Goal: Task Accomplishment & Management: Manage account settings

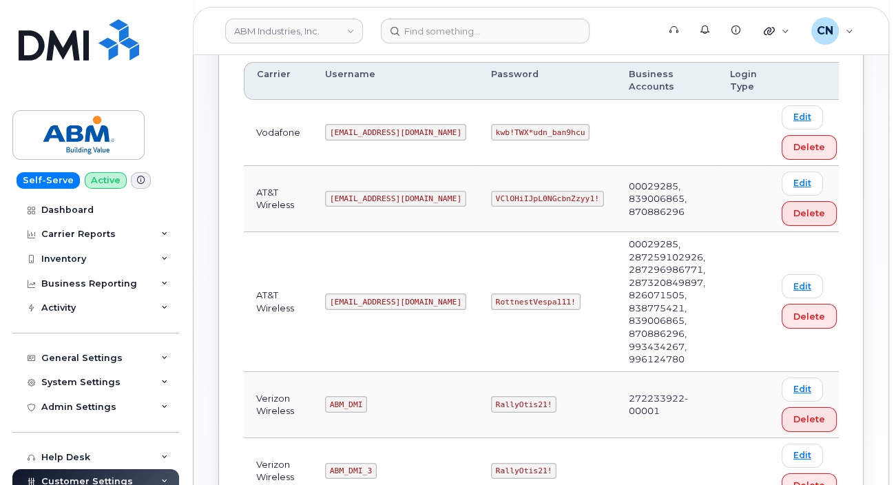
scroll to position [207, 0]
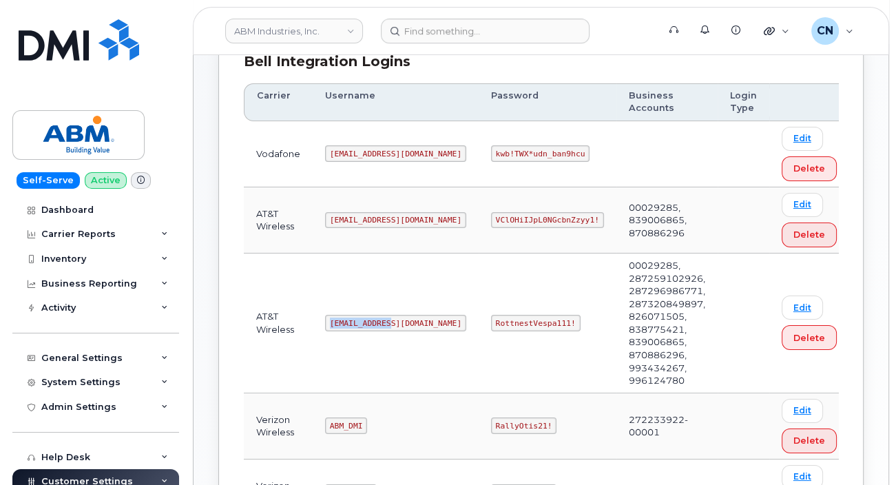
drag, startPoint x: 327, startPoint y: 299, endPoint x: 384, endPoint y: 302, distance: 57.3
click at [384, 315] on code "abm@dminc.com" at bounding box center [395, 323] width 141 height 17
copy code "abm@dminc.com"
drag, startPoint x: 445, startPoint y: 300, endPoint x: 686, endPoint y: 302, distance: 241.1
click at [539, 305] on td "RottnestVespa111!" at bounding box center [548, 323] width 138 height 140
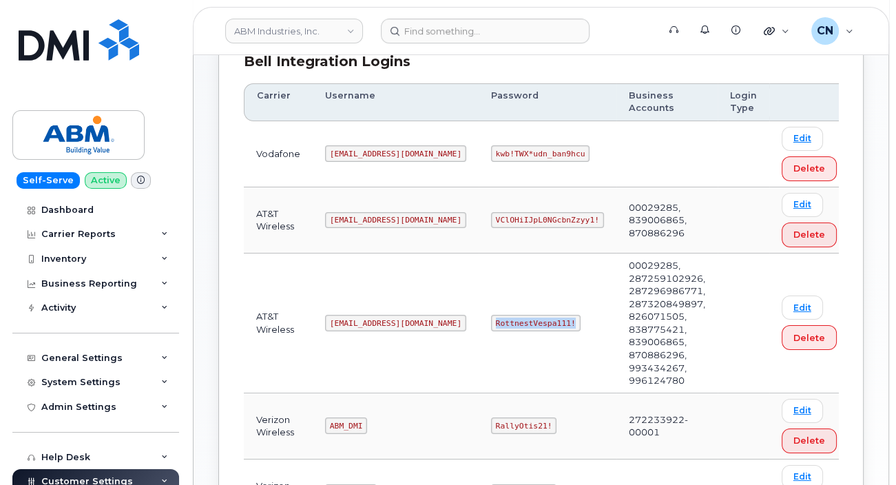
copy code "RottnestVespa111!"
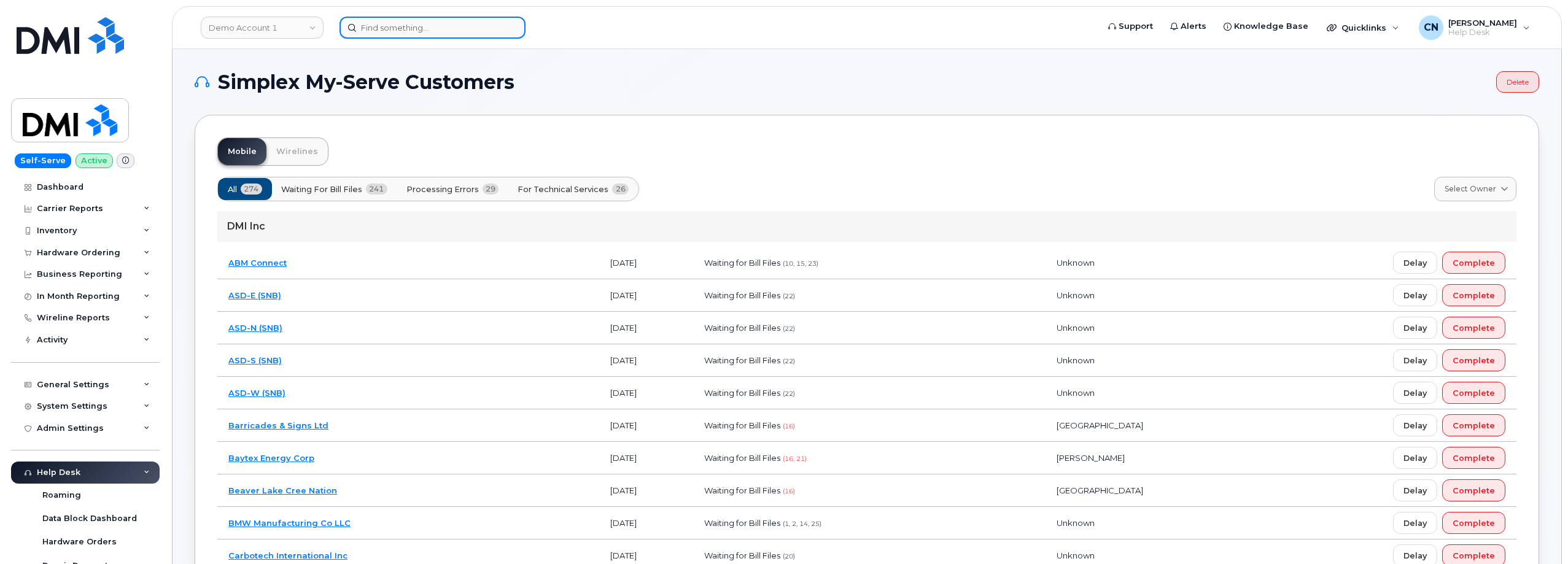
click at [418, 27] on input at bounding box center [432, 28] width 186 height 22
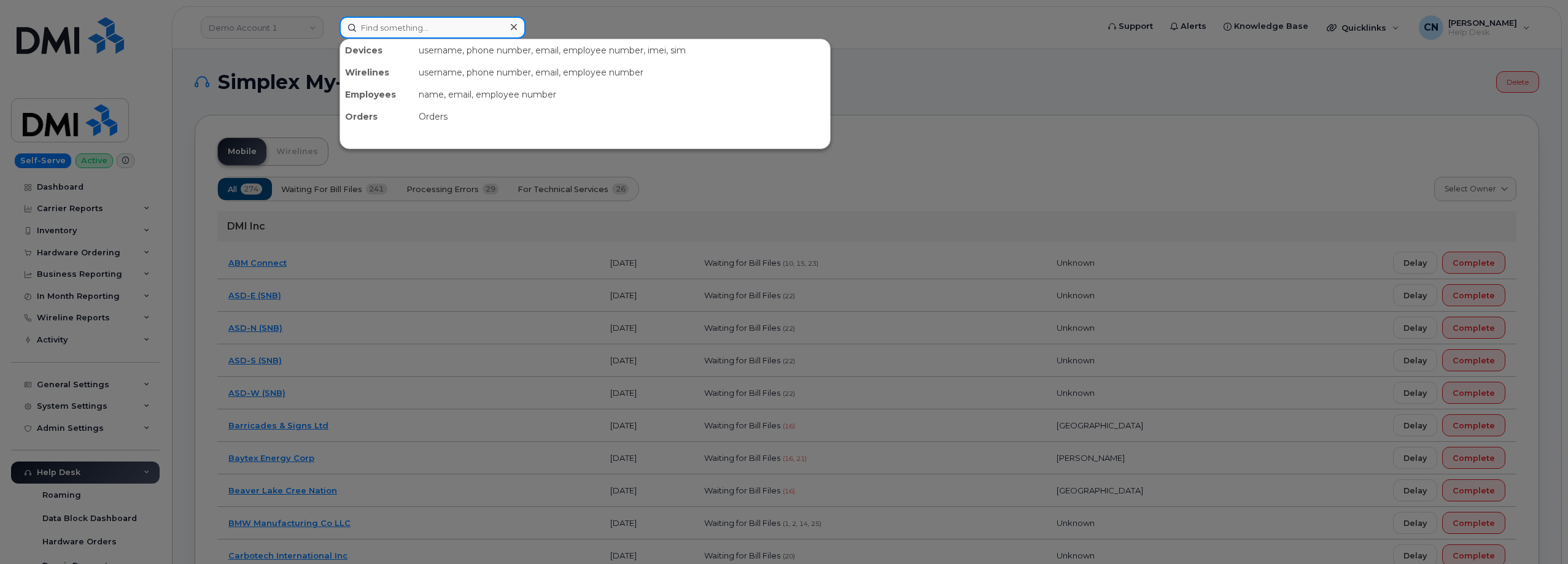
paste input "8437540223"
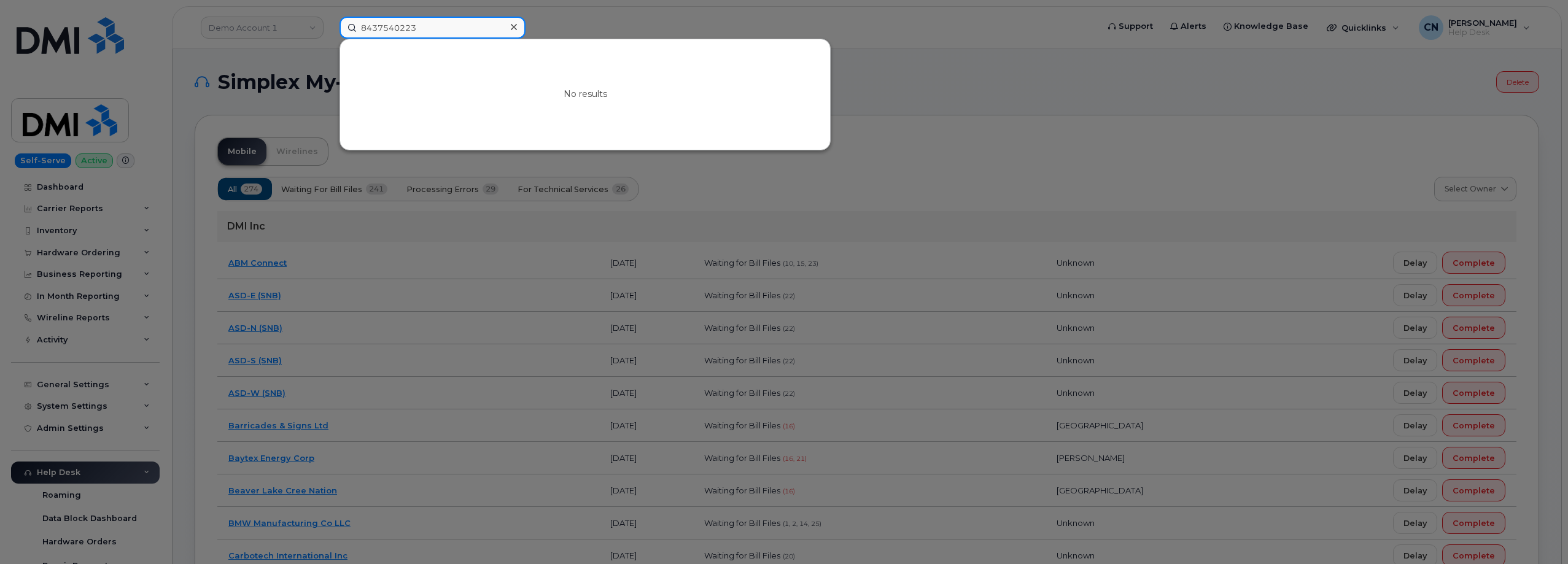
drag, startPoint x: 422, startPoint y: 26, endPoint x: 47, endPoint y: 32, distance: 375.0
click at [330, 32] on div "8437540223 No results" at bounding box center [715, 28] width 770 height 22
paste input "35 602948 808237 0"
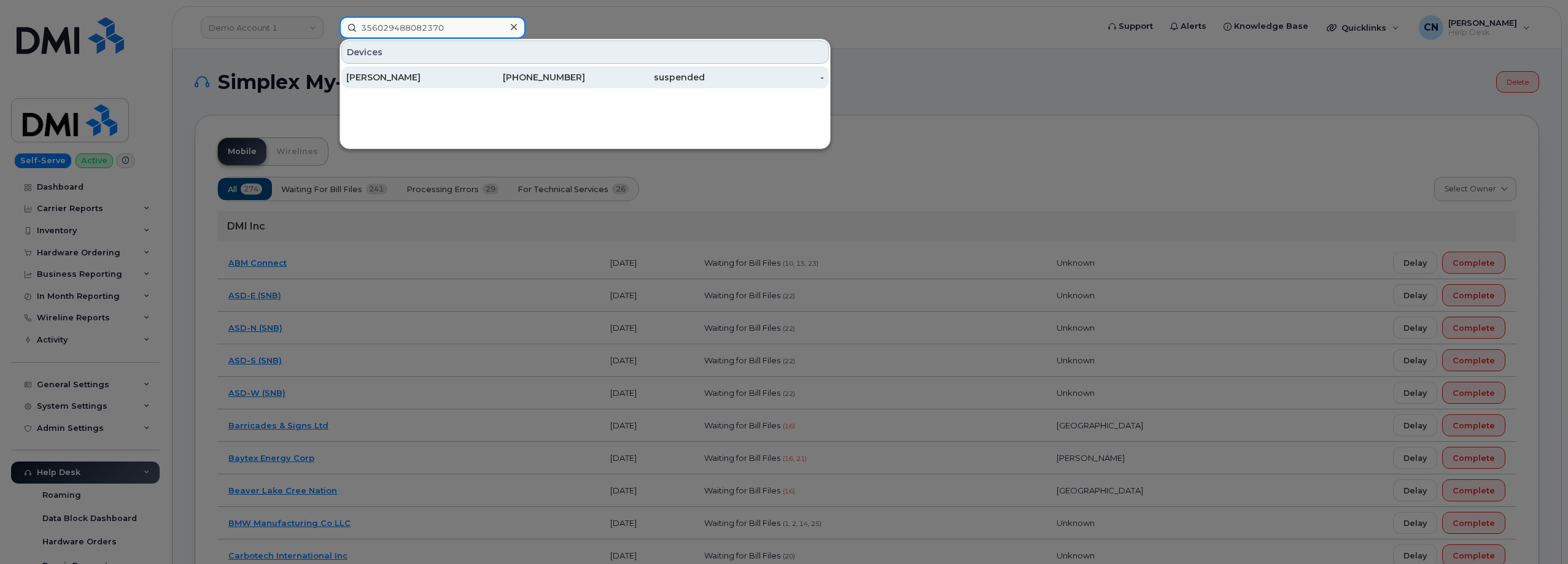
type input "356029488082370"
click at [423, 78] on div "David Chavez" at bounding box center [406, 78] width 119 height 12
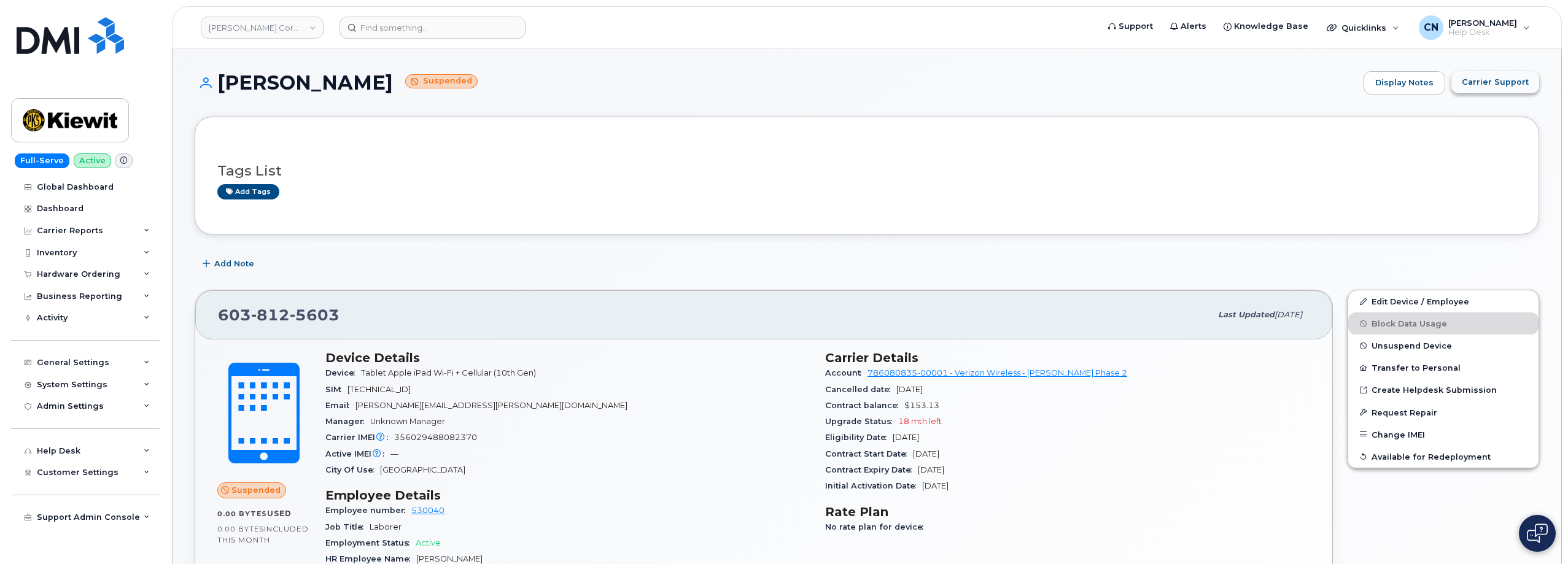
click at [1482, 88] on button "Carrier Support" at bounding box center [1495, 82] width 88 height 22
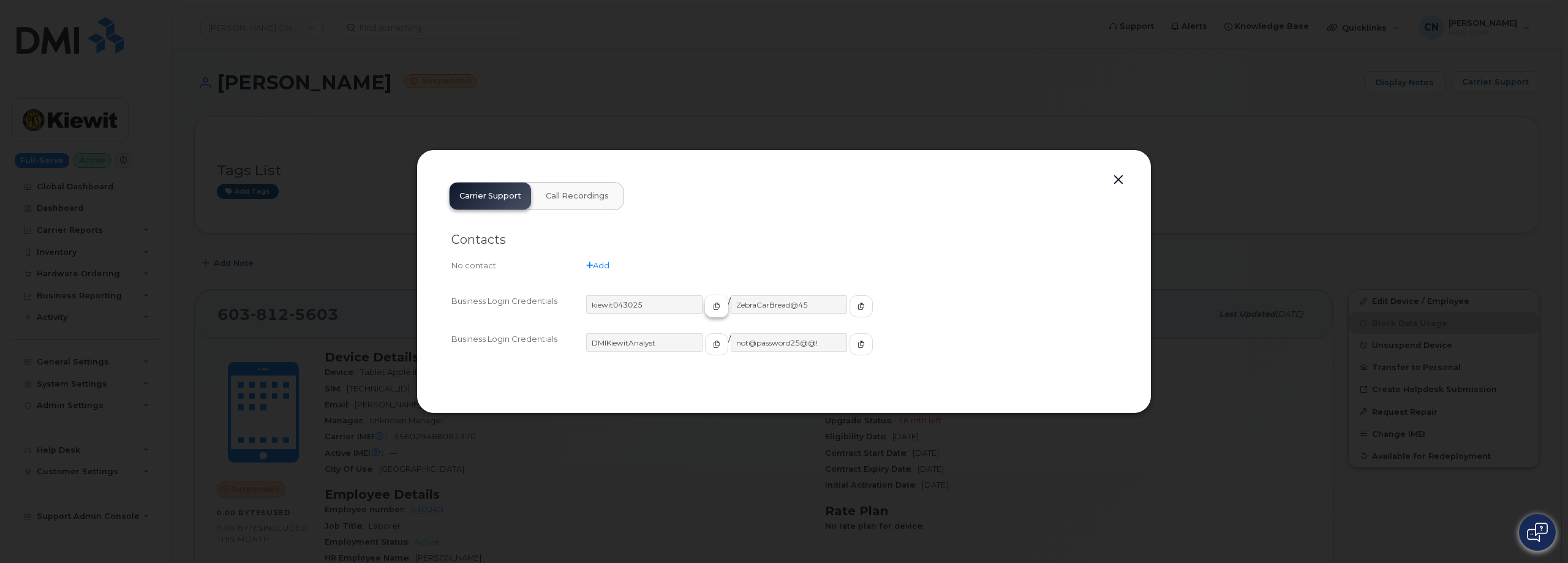
click at [712, 305] on span "button" at bounding box center [717, 306] width 11 height 11
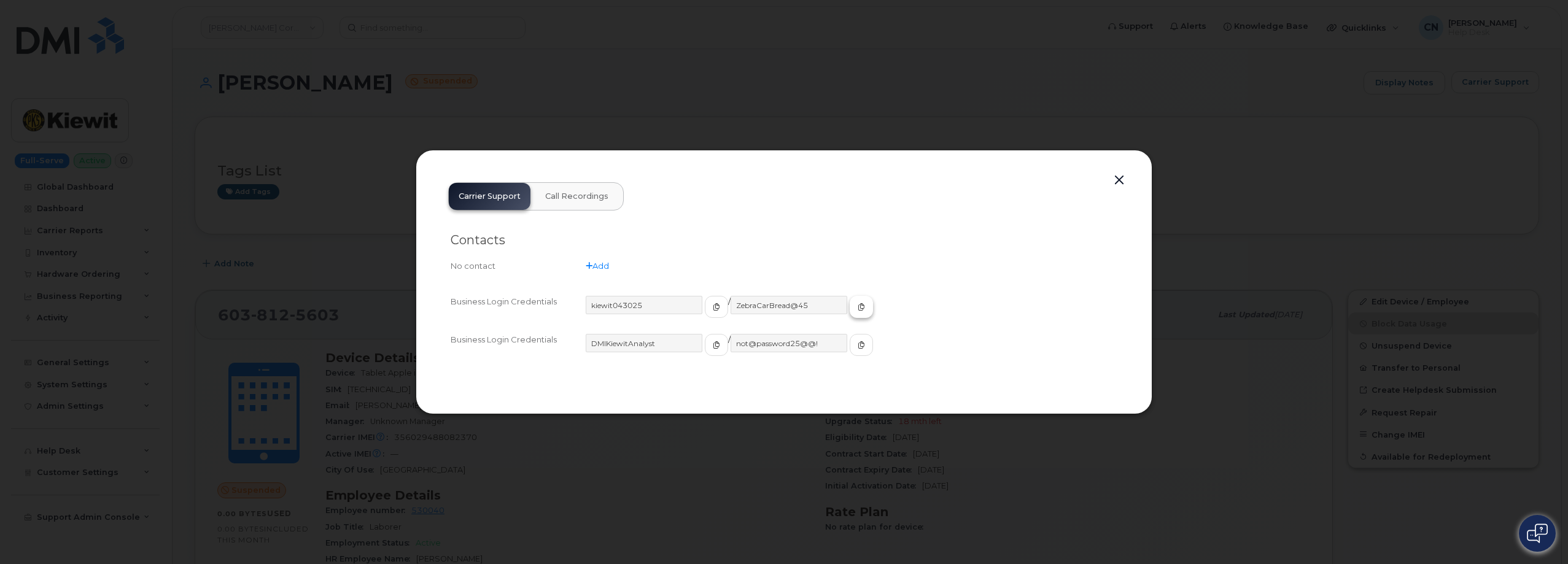
click at [858, 307] on icon "button" at bounding box center [861, 307] width 7 height 7
click at [1116, 181] on button "button" at bounding box center [1119, 180] width 19 height 17
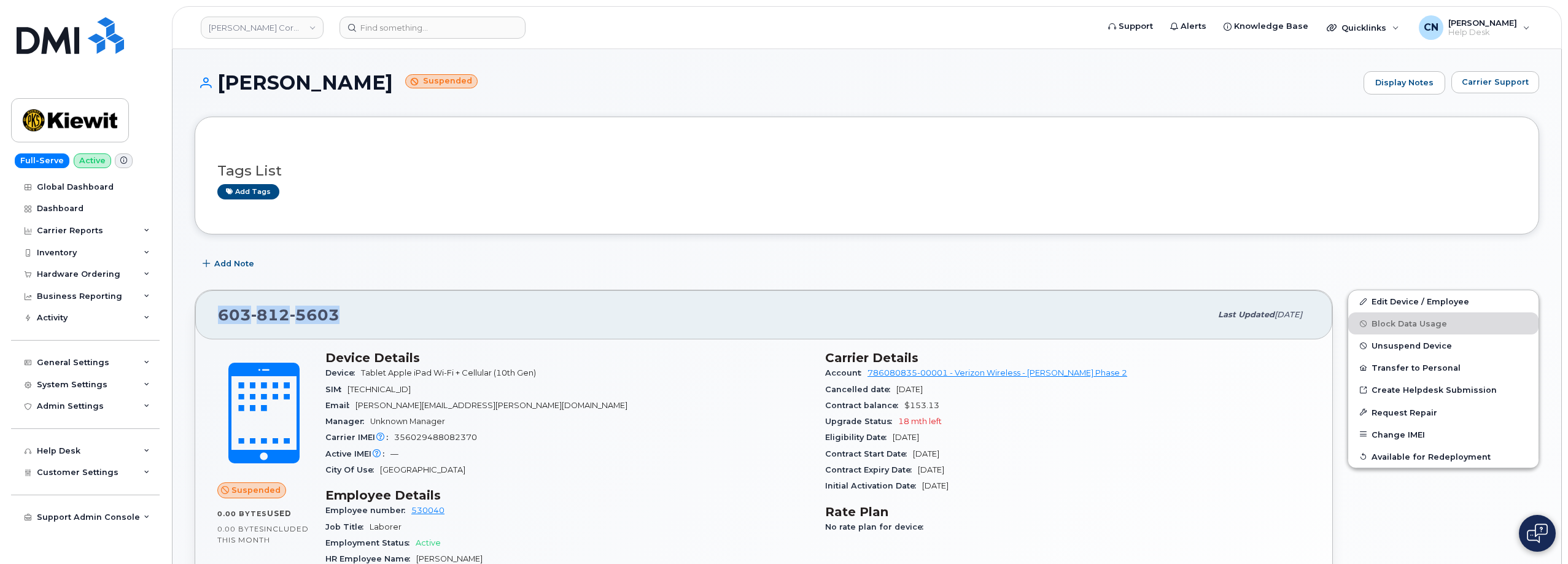
drag, startPoint x: 375, startPoint y: 321, endPoint x: 197, endPoint y: 158, distance: 241.4
copy span "603 812 5603"
click at [1375, 305] on link "Edit Device / Employee" at bounding box center [1444, 301] width 191 height 22
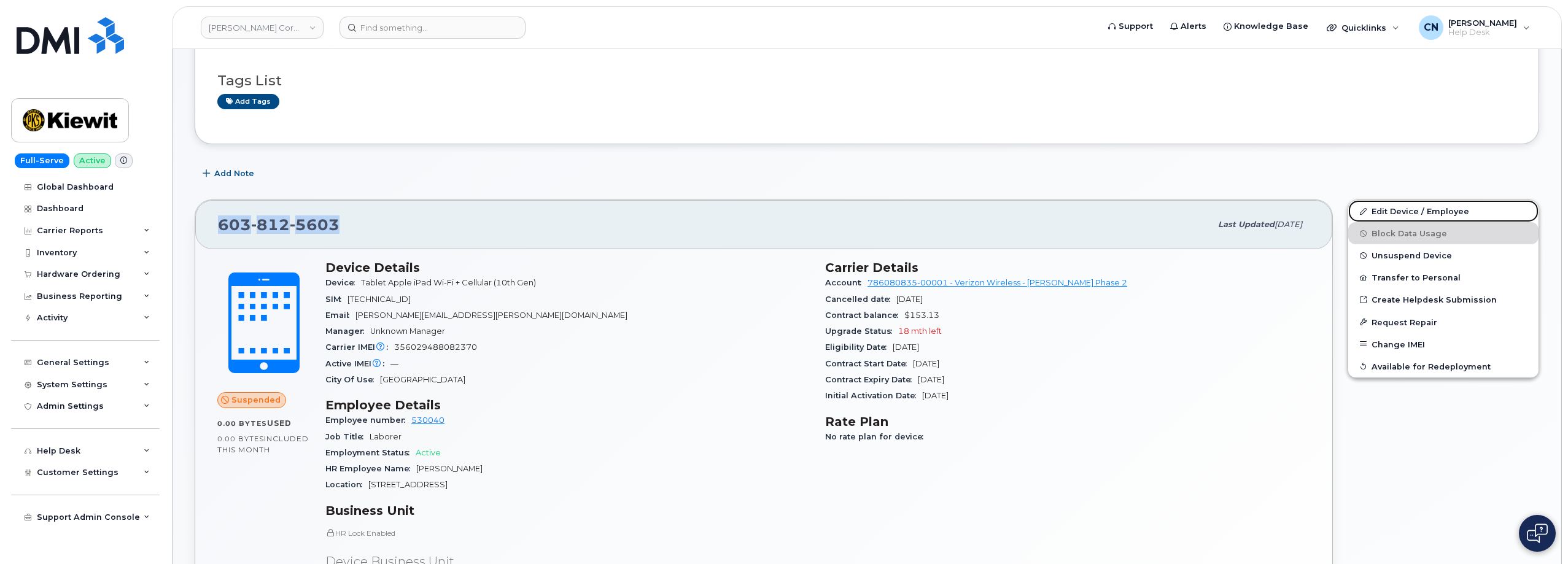
scroll to position [184, 0]
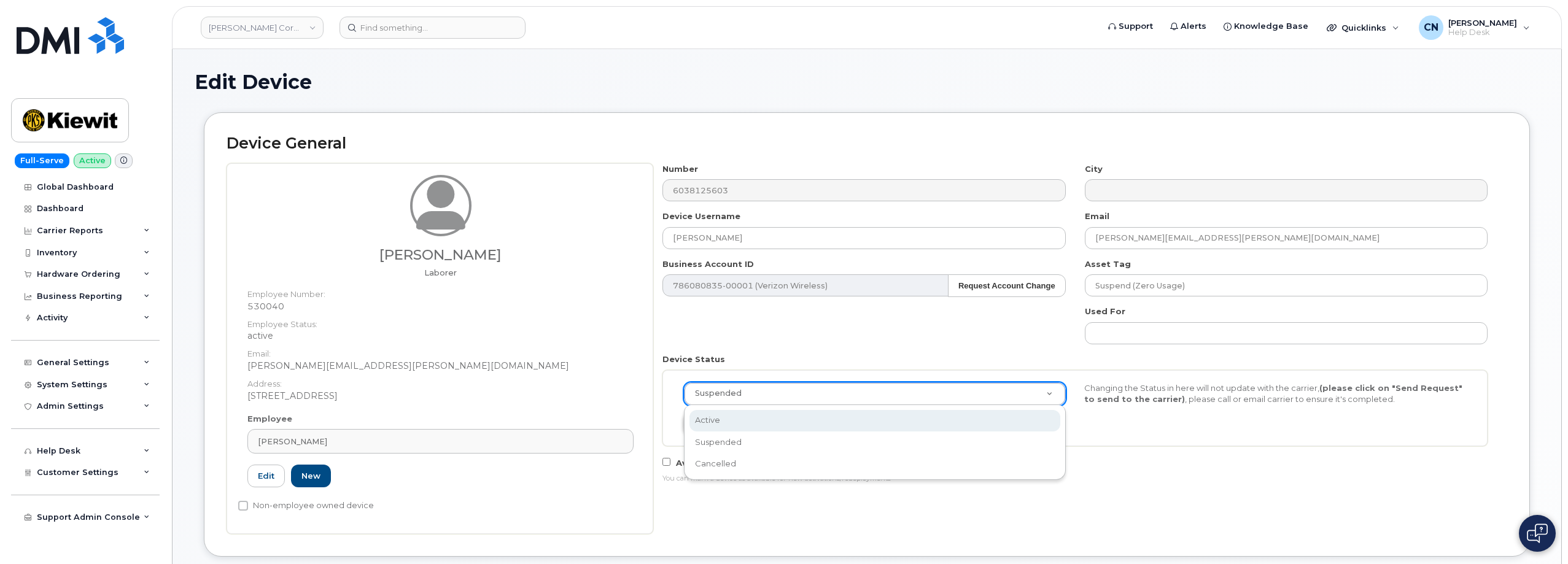
select select "active"
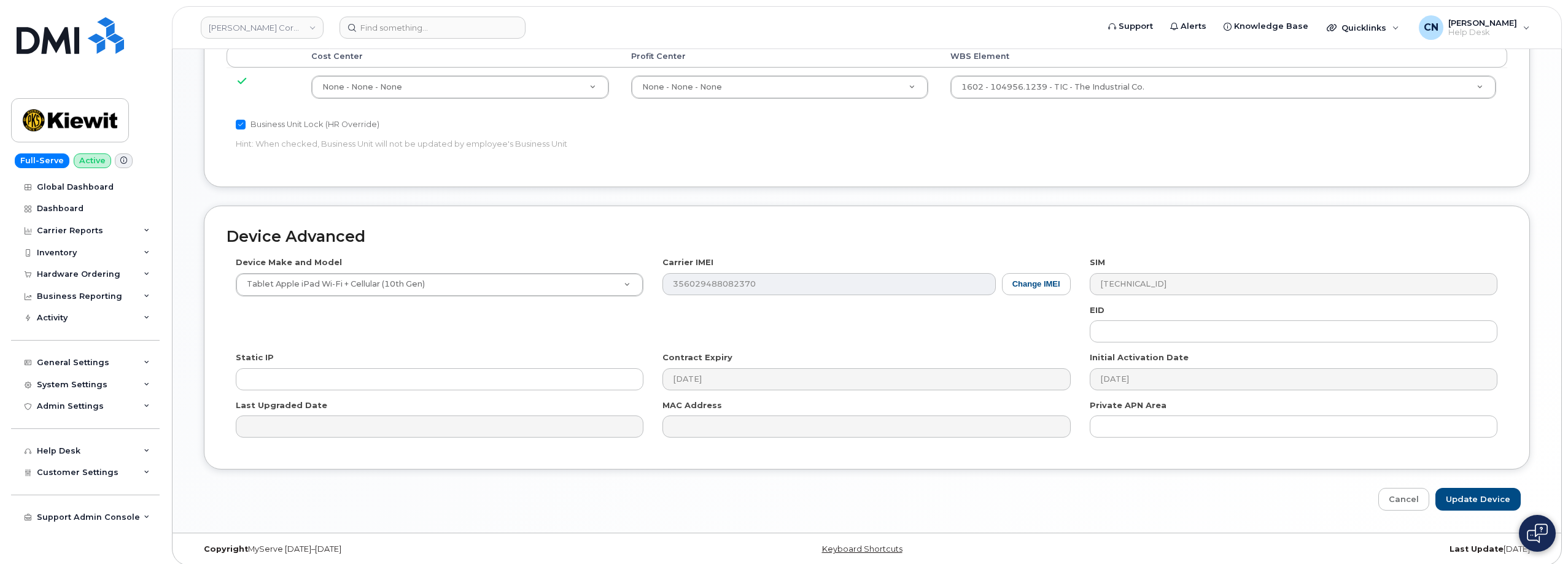
scroll to position [698, 0]
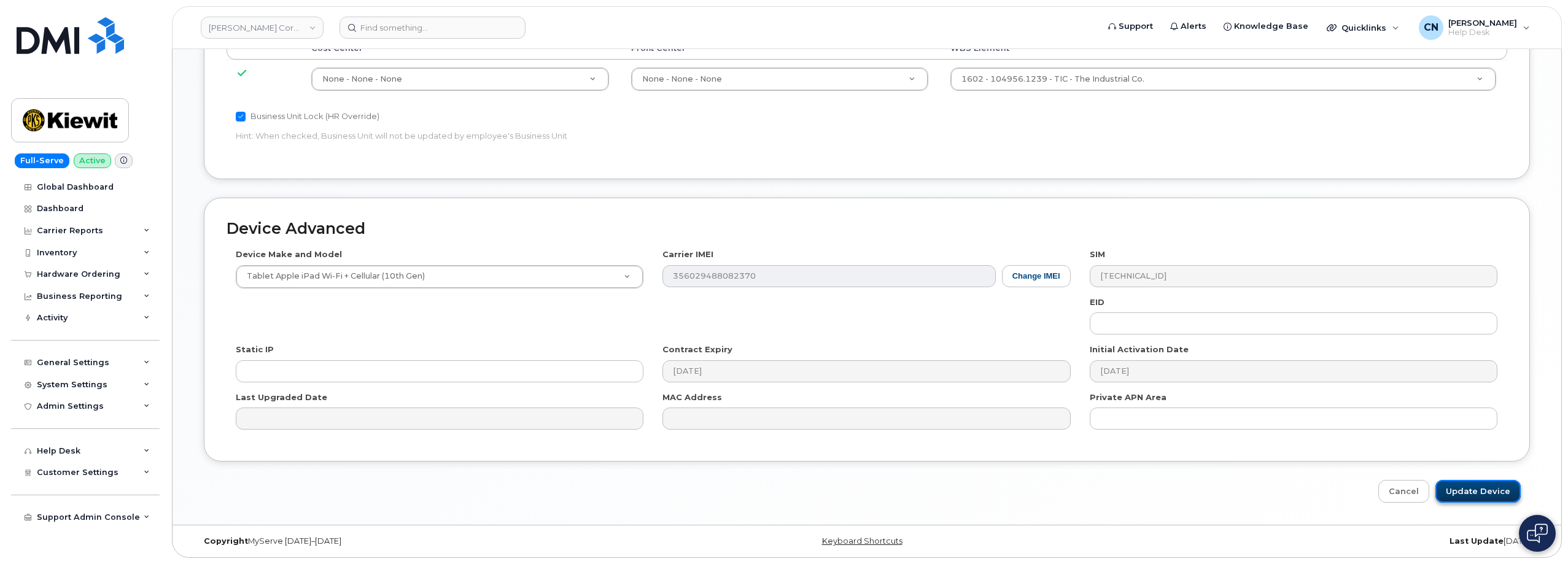
click at [1461, 480] on input "Update Device" at bounding box center [1479, 491] width 86 height 22
type input "Saving..."
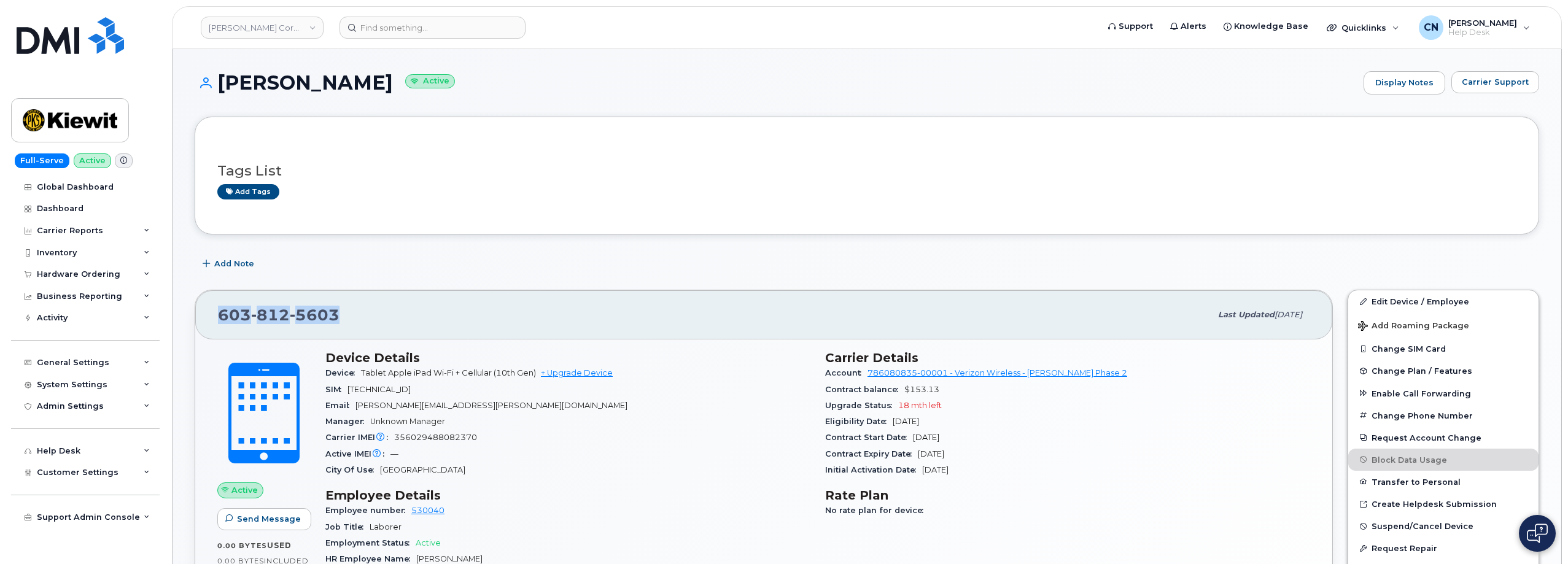
drag, startPoint x: 308, startPoint y: 308, endPoint x: 218, endPoint y: 307, distance: 90.0
click at [218, 308] on div "603 812 5603" at bounding box center [715, 315] width 993 height 26
copy span "603 812 5603"
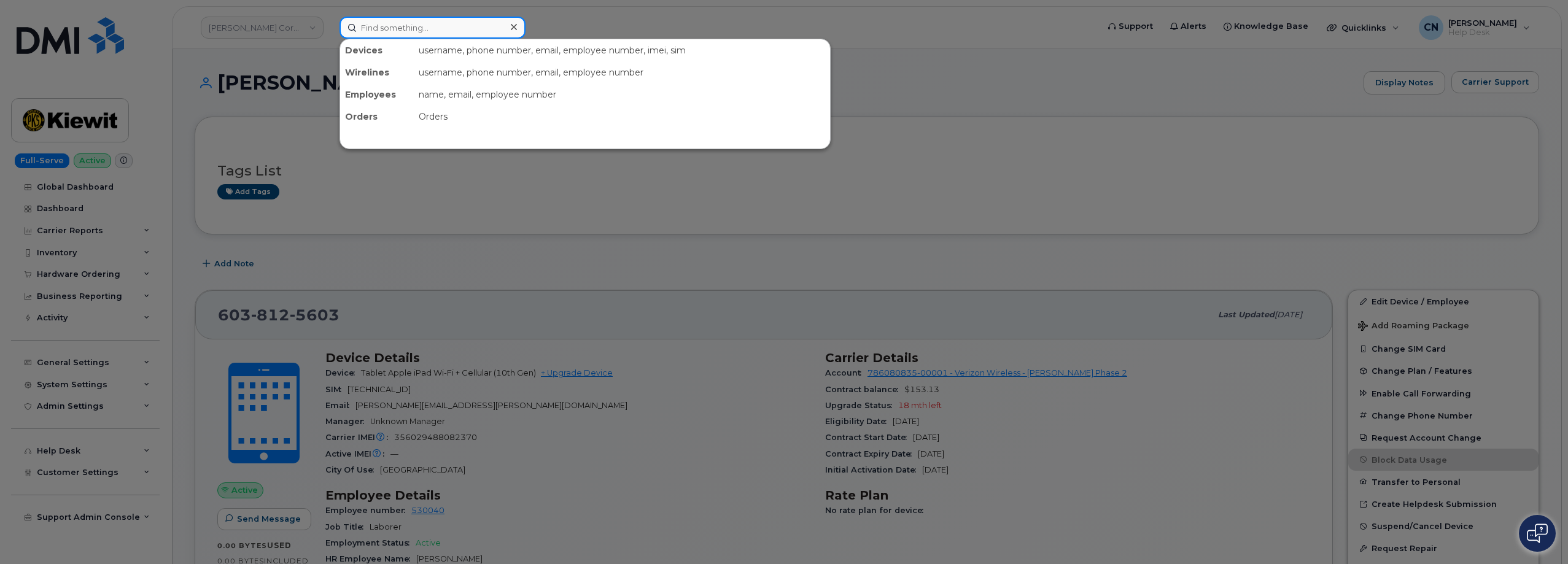
click at [472, 30] on input at bounding box center [432, 28] width 186 height 22
paste input "35 602948 696117 9"
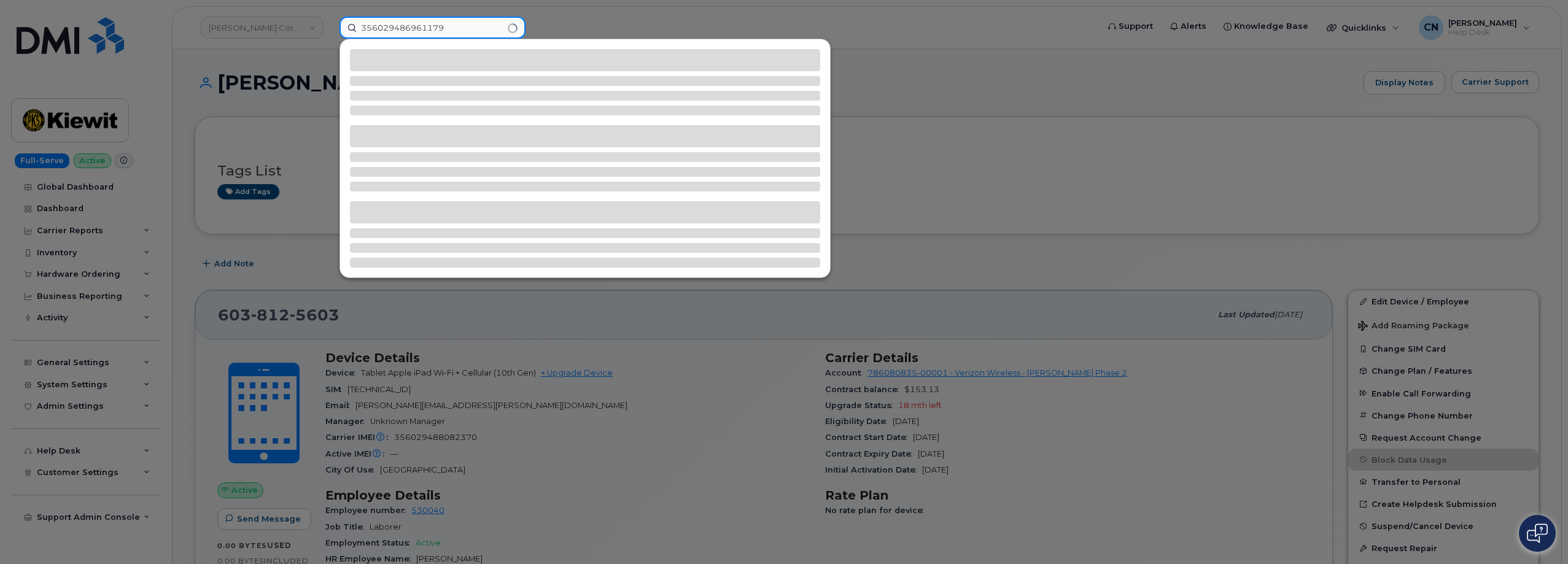
type input "356029486961179"
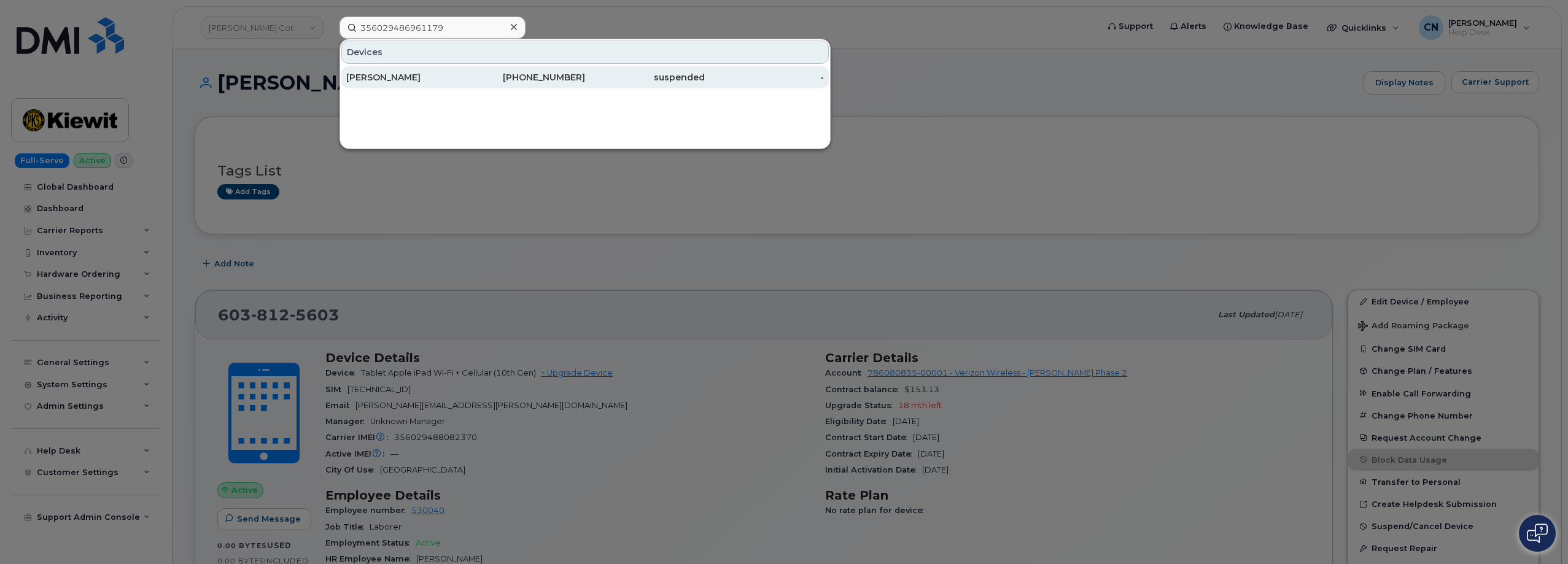
click at [466, 84] on div "Marisa Bosso" at bounding box center [526, 77] width 119 height 22
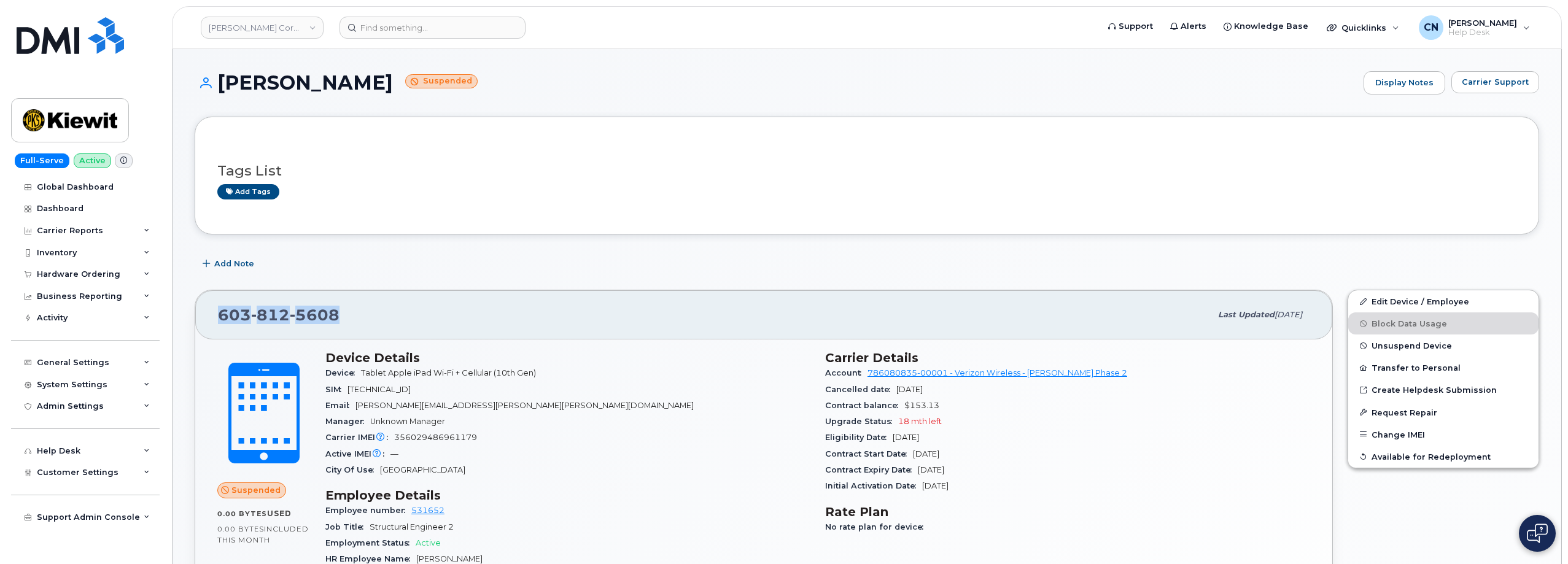
drag, startPoint x: 263, startPoint y: 315, endPoint x: 199, endPoint y: 319, distance: 64.1
click at [199, 319] on div "[PHONE_NUMBER] Last updated [DATE]" at bounding box center [764, 315] width 1137 height 49
copy span "[PHONE_NUMBER]"
click at [1383, 295] on link "Edit Device / Employee" at bounding box center [1444, 301] width 191 height 22
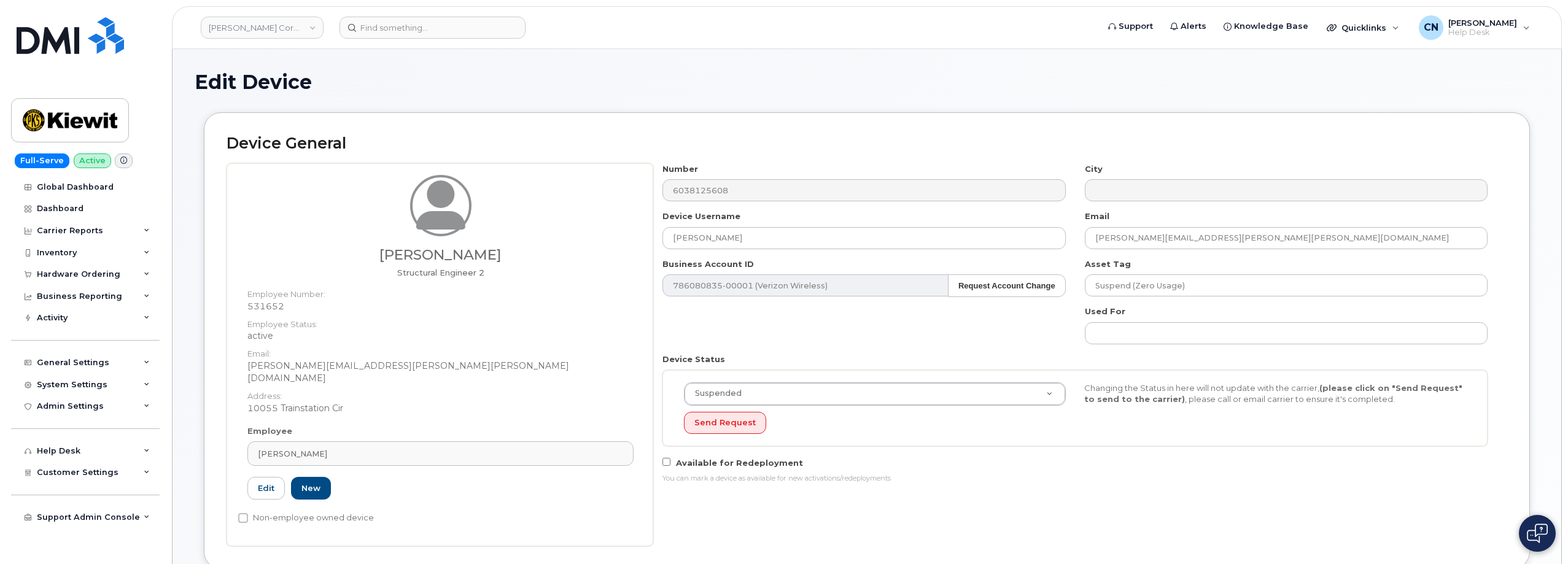
drag, startPoint x: 838, startPoint y: 414, endPoint x: 831, endPoint y: 411, distance: 7.6
click at [836, 413] on div "Send Request" at bounding box center [874, 422] width 382 height 22
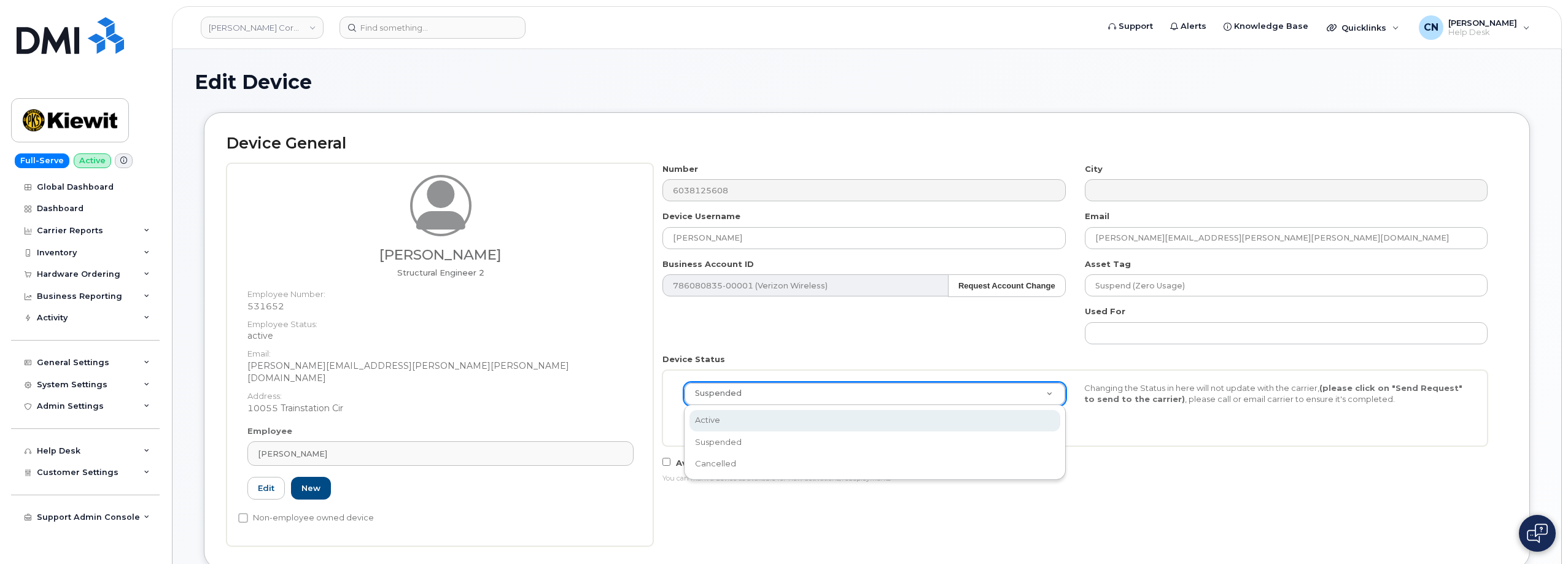
select select "active"
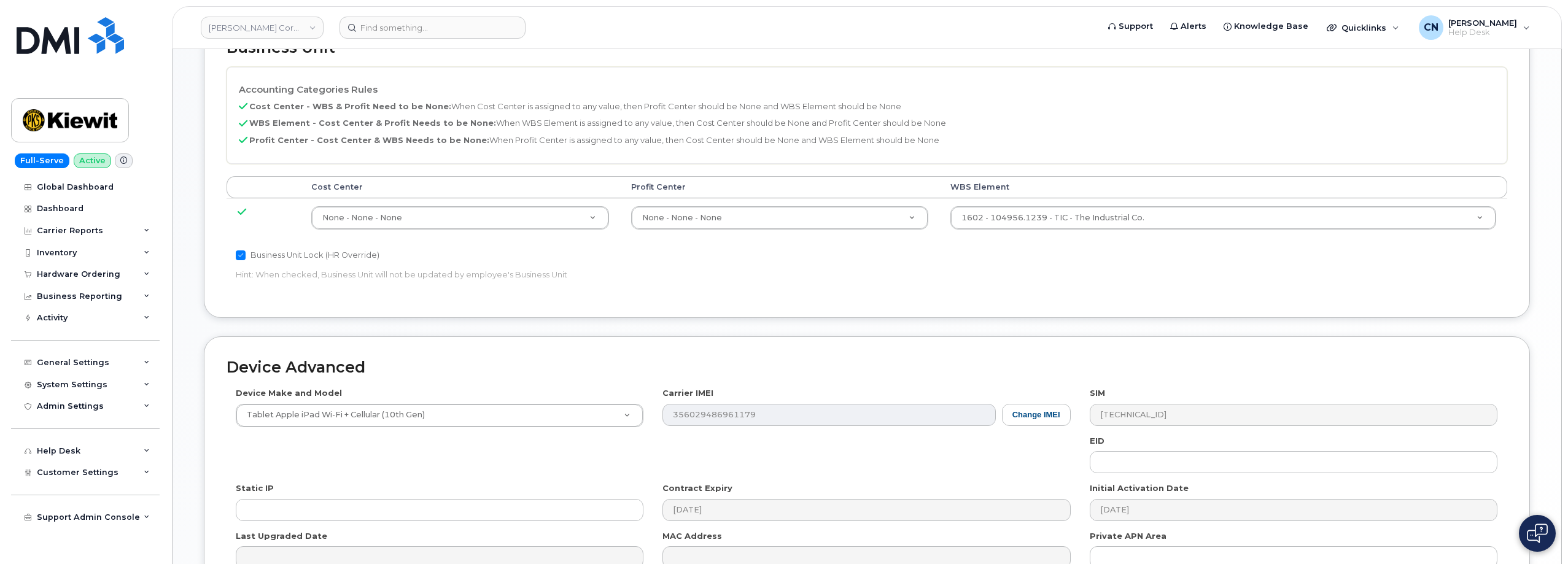
scroll to position [698, 0]
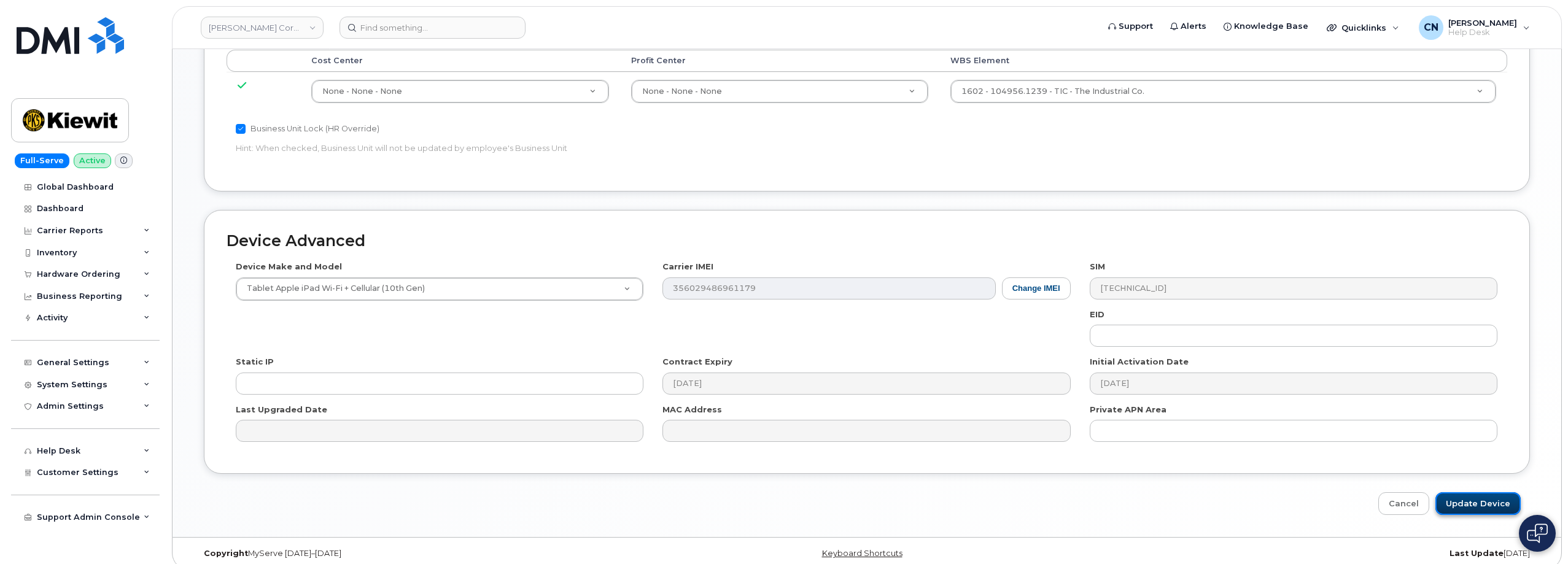
click at [1475, 495] on input "Update Device" at bounding box center [1479, 503] width 86 height 22
type input "Saving..."
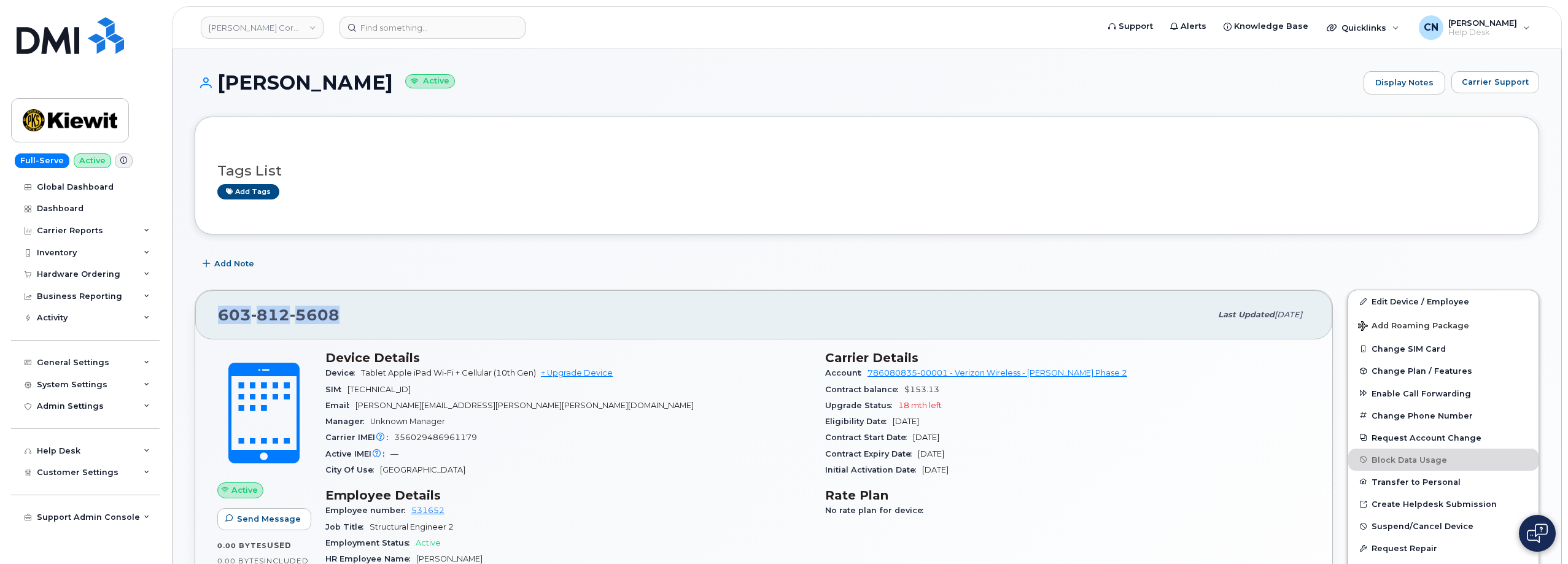
drag, startPoint x: 365, startPoint y: 319, endPoint x: 283, endPoint y: 102, distance: 232.0
click at [214, 316] on div "[PHONE_NUMBER] Last updated [DATE]" at bounding box center [764, 315] width 1137 height 49
copy span "[PHONE_NUMBER]"
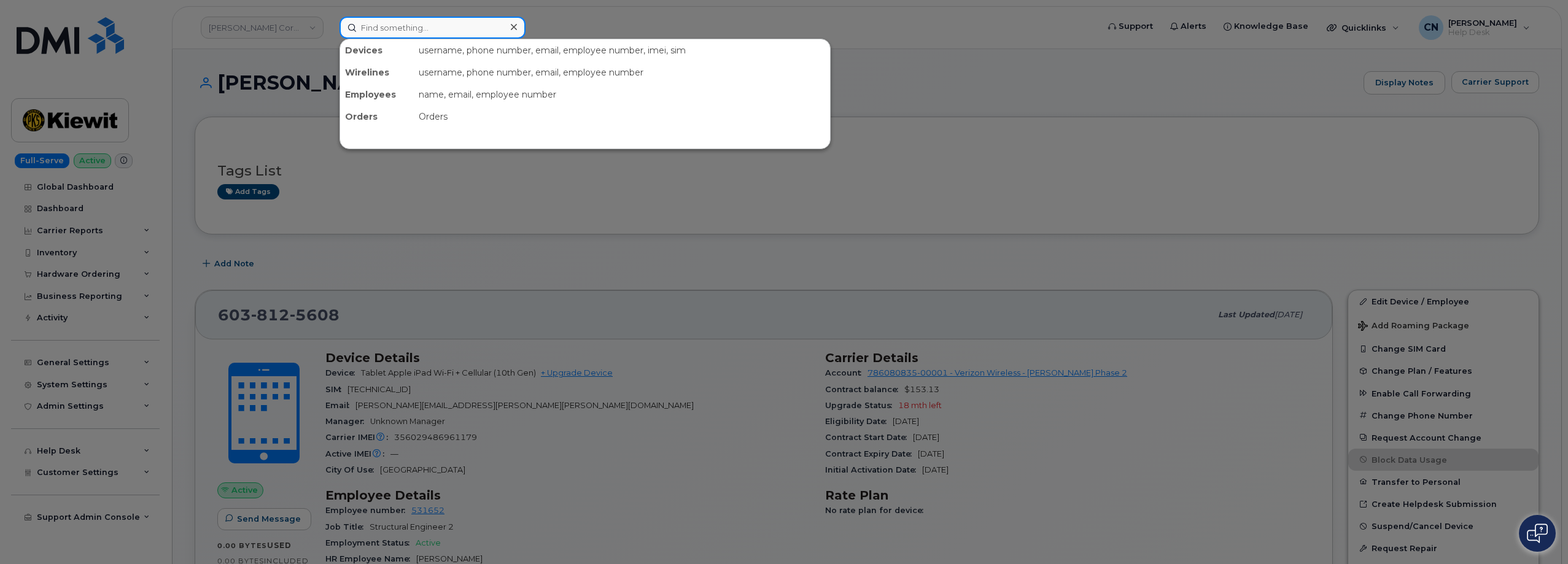
click at [410, 28] on input at bounding box center [432, 28] width 186 height 22
paste input "[PHONE_NUMBER]"
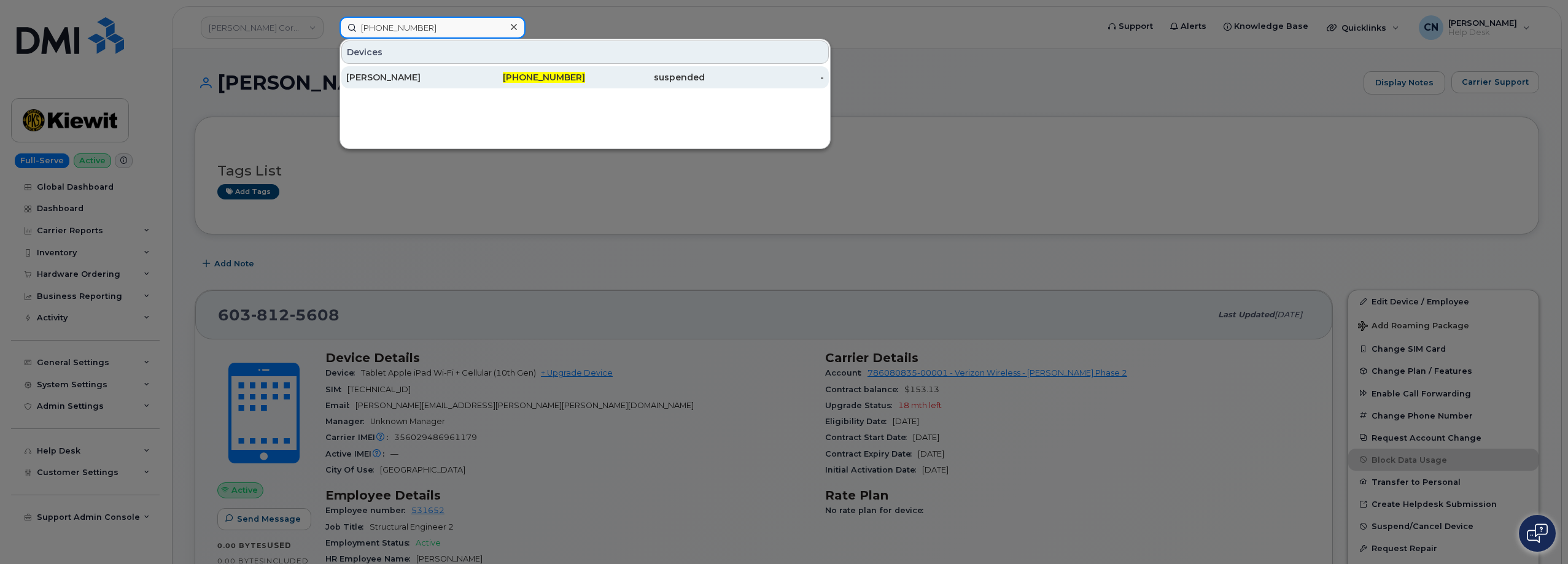
type input "[PHONE_NUMBER]"
click at [416, 82] on div "[PERSON_NAME]" at bounding box center [406, 78] width 119 height 12
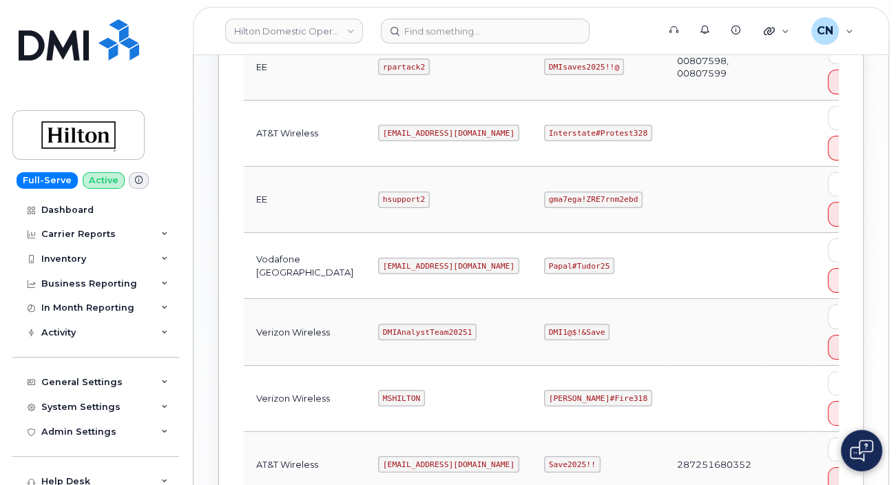
scroll to position [620, 0]
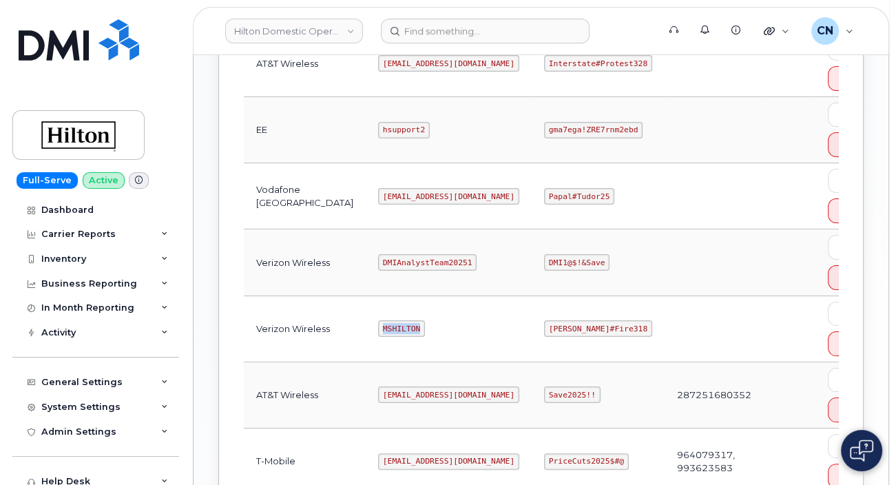
drag, startPoint x: 329, startPoint y: 324, endPoint x: 521, endPoint y: 282, distance: 195.9
click at [372, 320] on td "MSHILTON" at bounding box center [449, 329] width 166 height 66
copy code "MSHILTON"
drag, startPoint x: 493, startPoint y: 323, endPoint x: 568, endPoint y: 327, distance: 75.9
click at [568, 327] on td "[PERSON_NAME]#Fire318" at bounding box center [598, 329] width 133 height 66
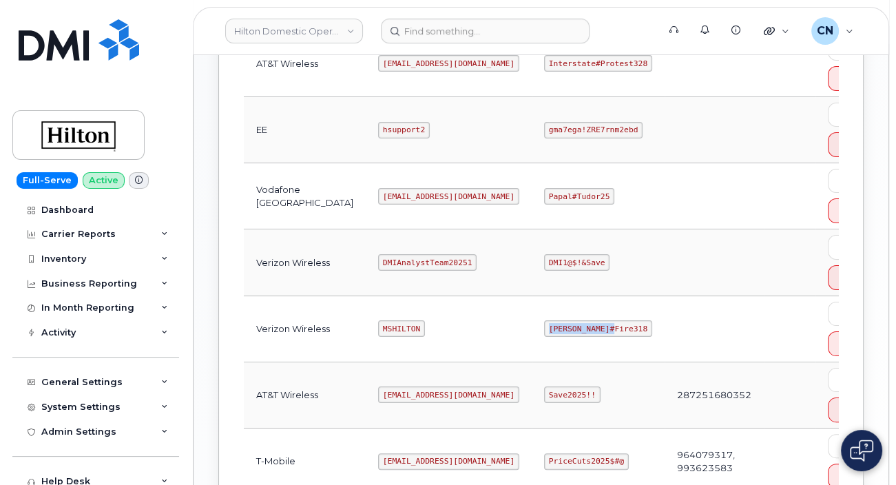
copy code "[PERSON_NAME]#Fire318"
drag, startPoint x: 332, startPoint y: 193, endPoint x: 482, endPoint y: 153, distance: 155.4
click at [420, 191] on td "ms-hilton@dminc.com" at bounding box center [449, 196] width 166 height 66
copy code "ms-hilton@dminc.com"
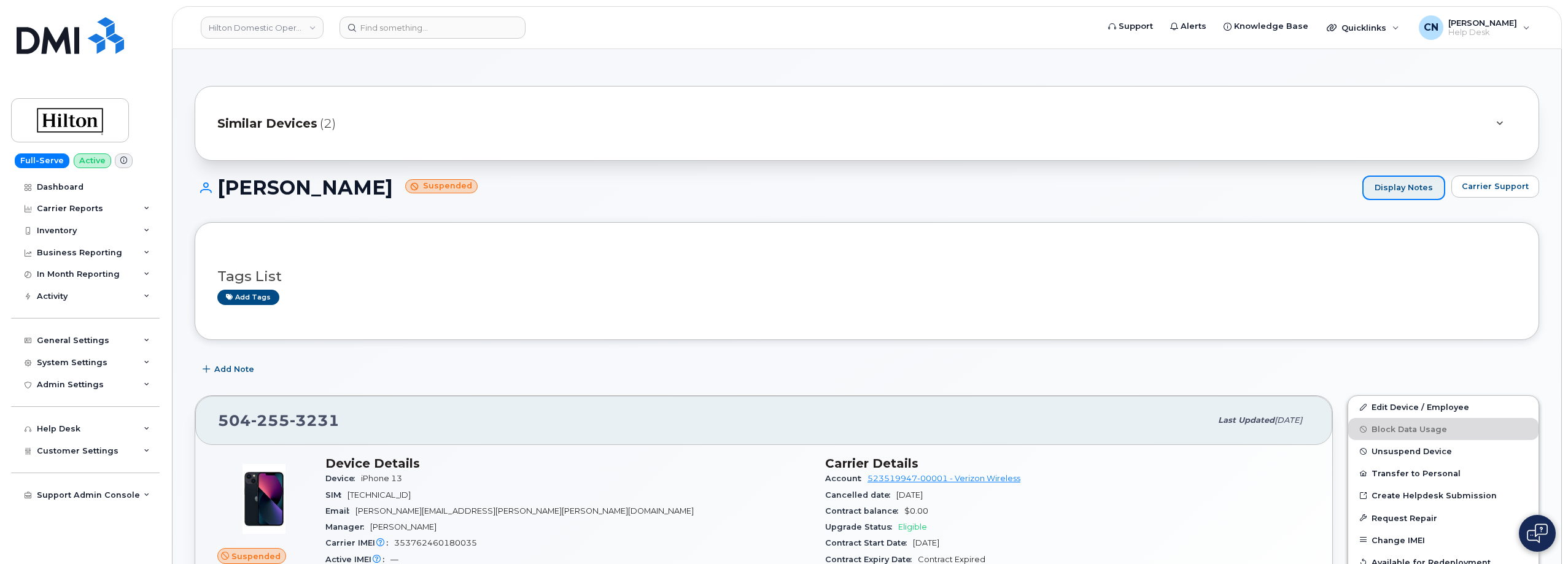
click at [1402, 179] on link "Display Notes" at bounding box center [1404, 188] width 83 height 25
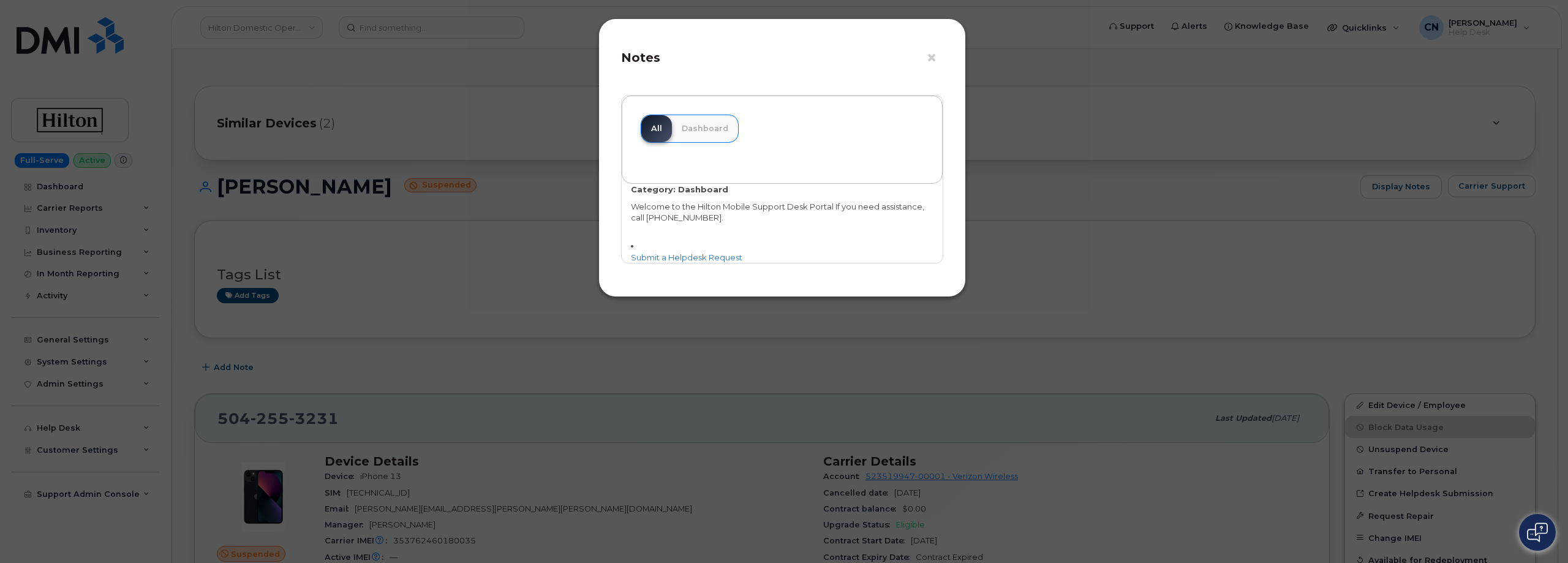
click at [1178, 223] on div "× Notes All Dashboard Category: Dashboard Welcome to the Hilton Mobile Support …" at bounding box center [784, 281] width 1568 height 563
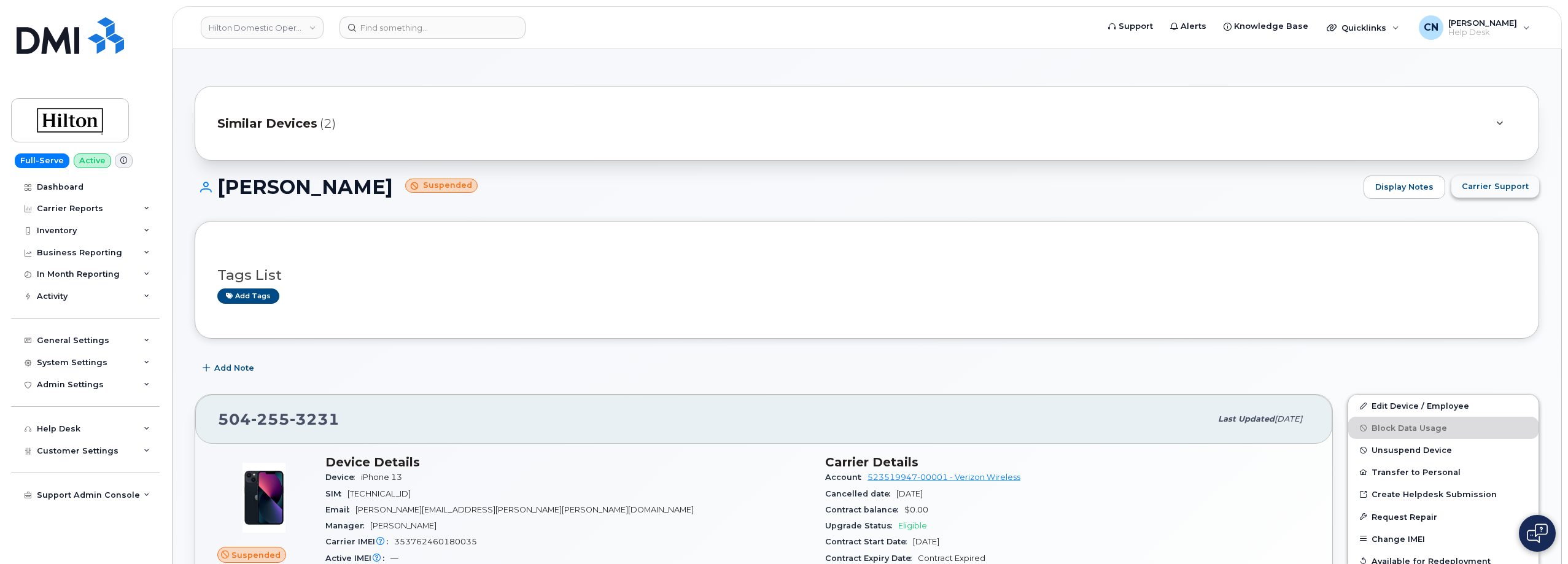
click at [1476, 192] on span "Carrier Support" at bounding box center [1495, 186] width 67 height 12
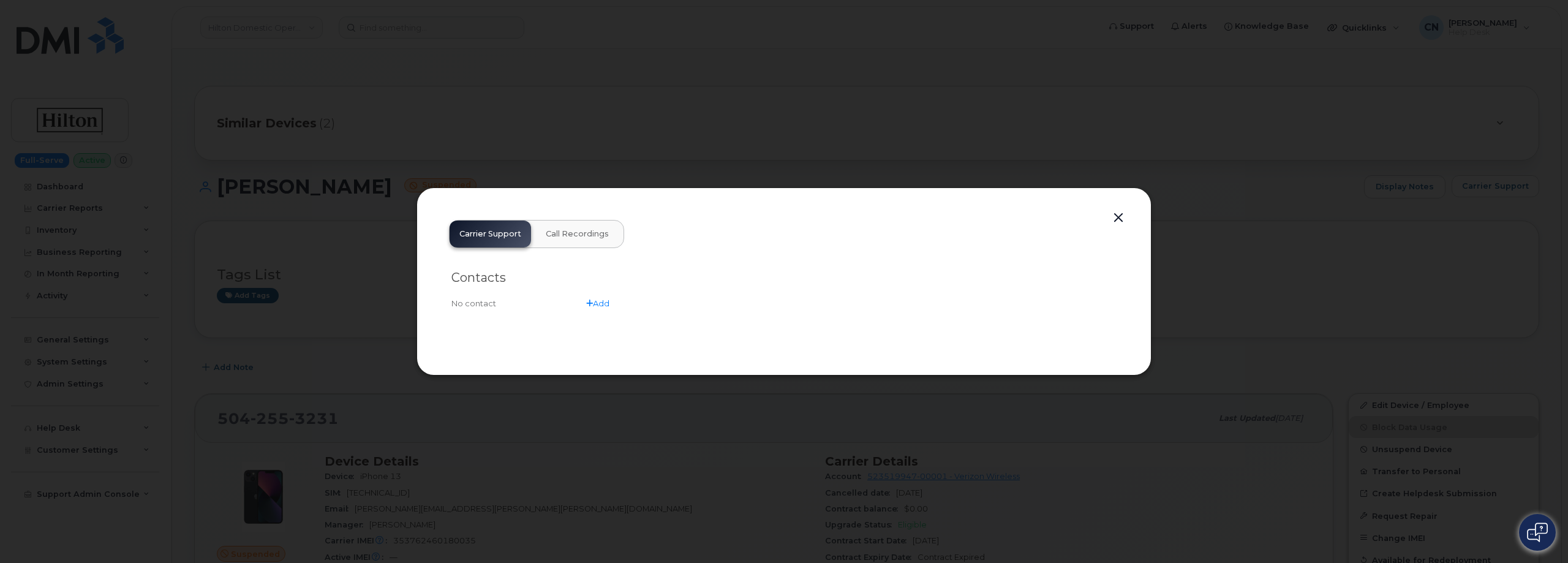
click at [1117, 210] on button "button" at bounding box center [1118, 218] width 19 height 17
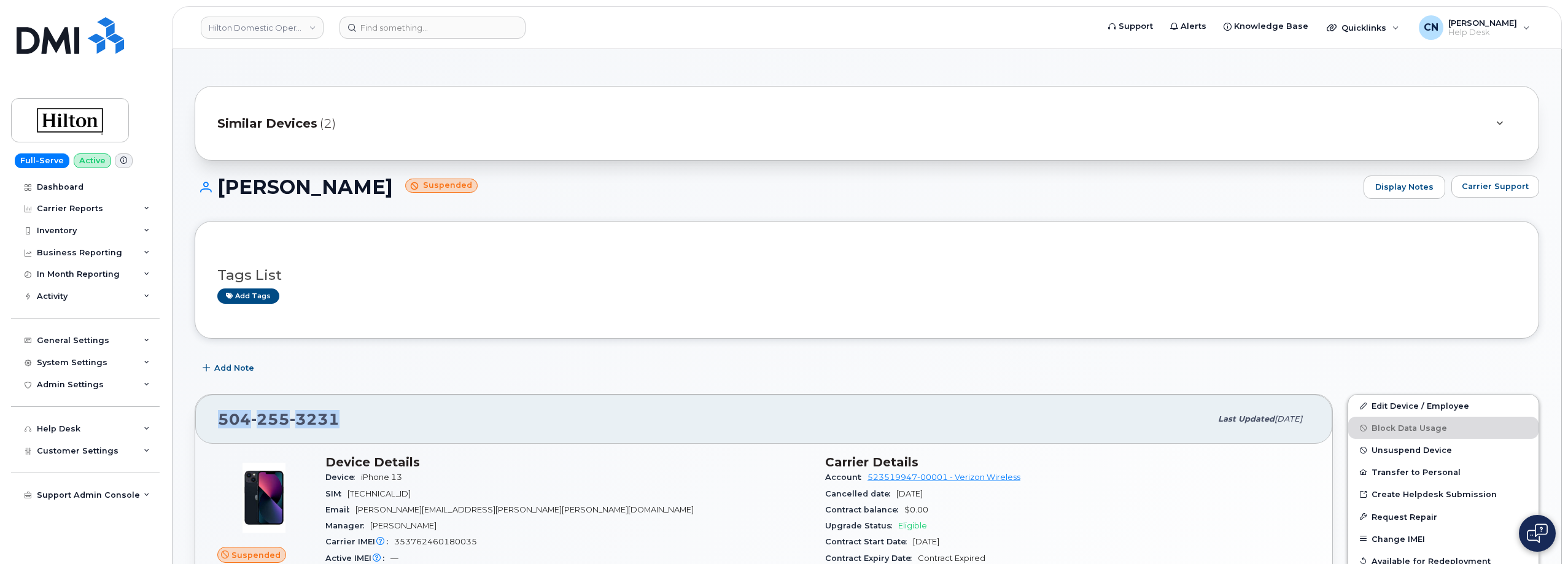
drag, startPoint x: 340, startPoint y: 422, endPoint x: 197, endPoint y: 417, distance: 143.1
click at [201, 421] on div "504 255 3231 Last updated Jul 15, 2025" at bounding box center [764, 419] width 1137 height 49
copy span "504 255 3231"
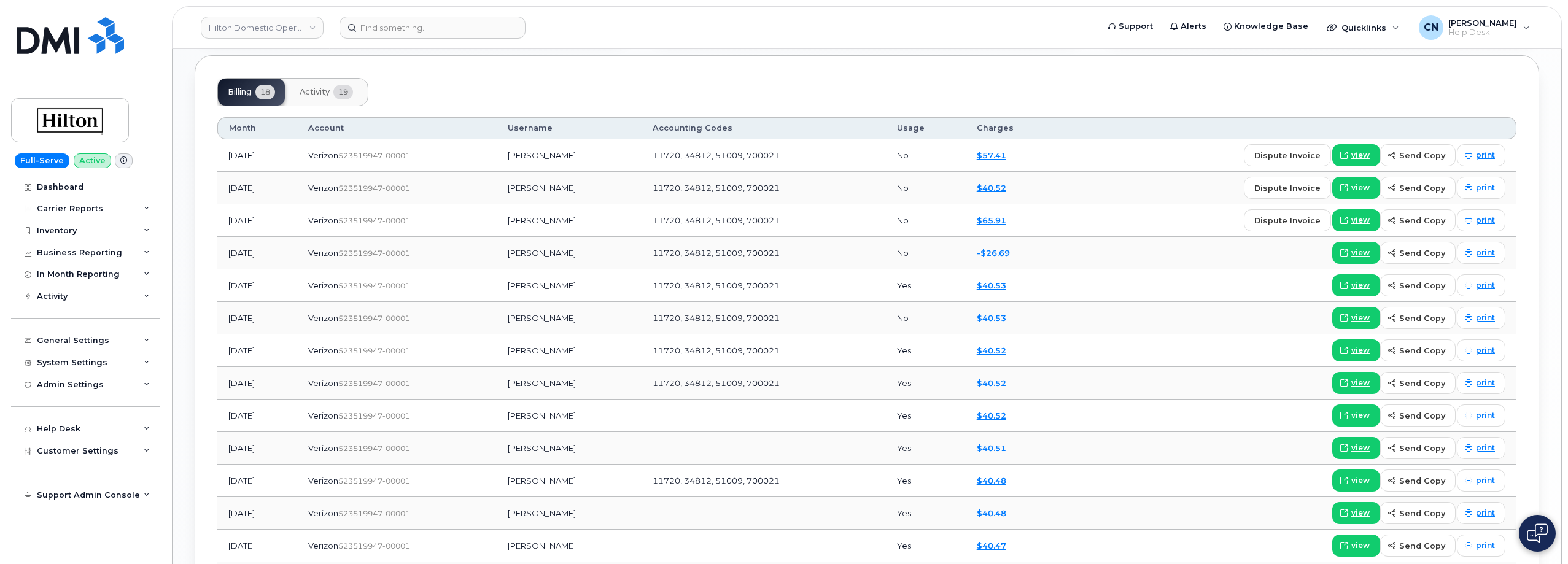
scroll to position [1043, 0]
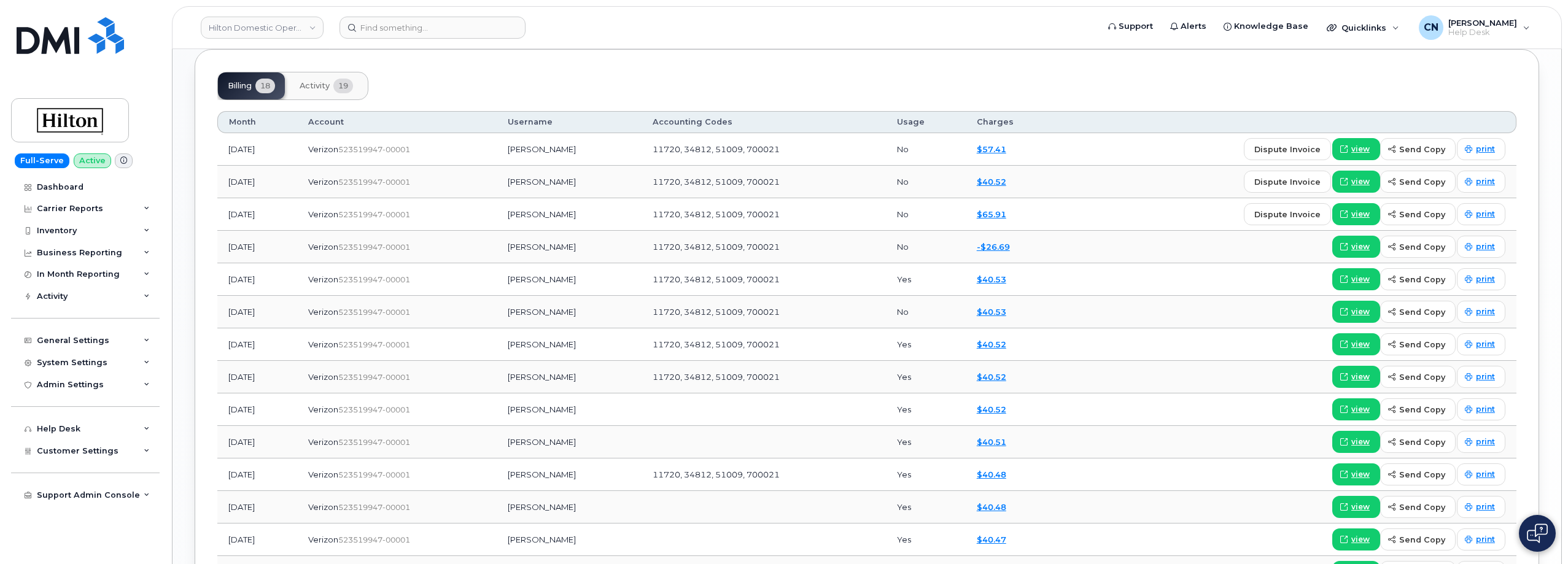
click at [319, 86] on span "Activity" at bounding box center [315, 86] width 30 height 10
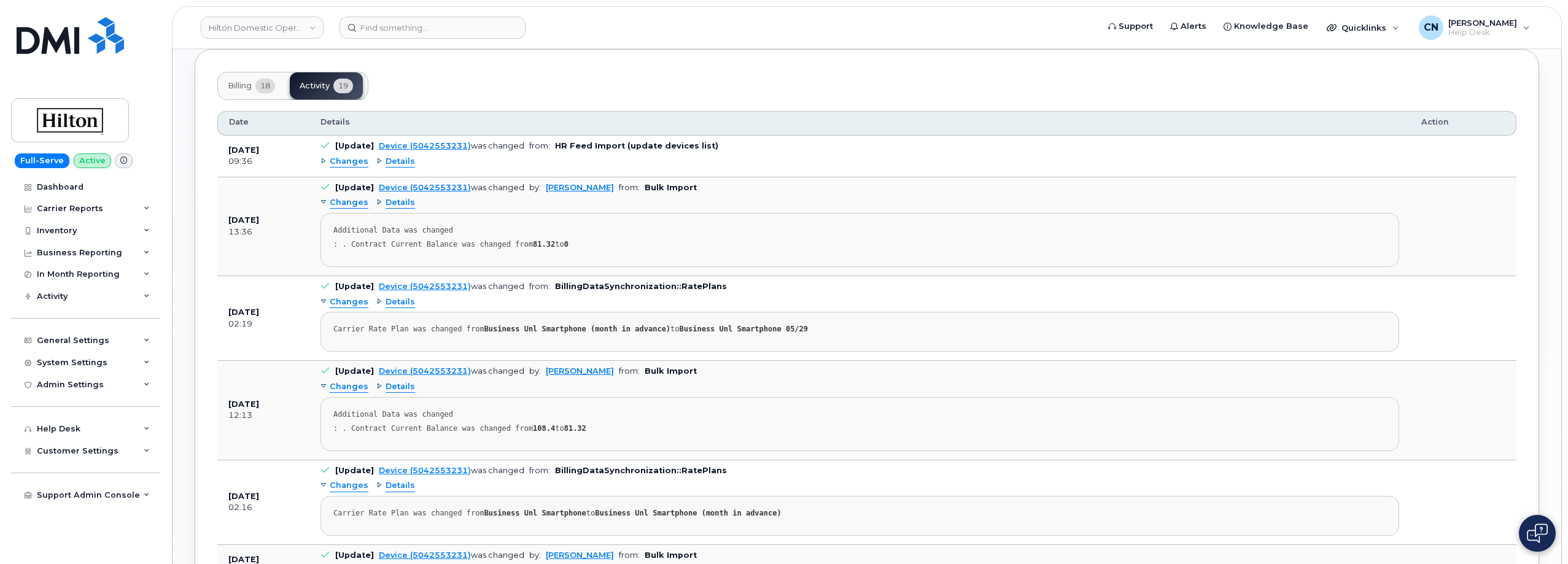
click at [409, 167] on span "Details" at bounding box center [400, 161] width 29 height 12
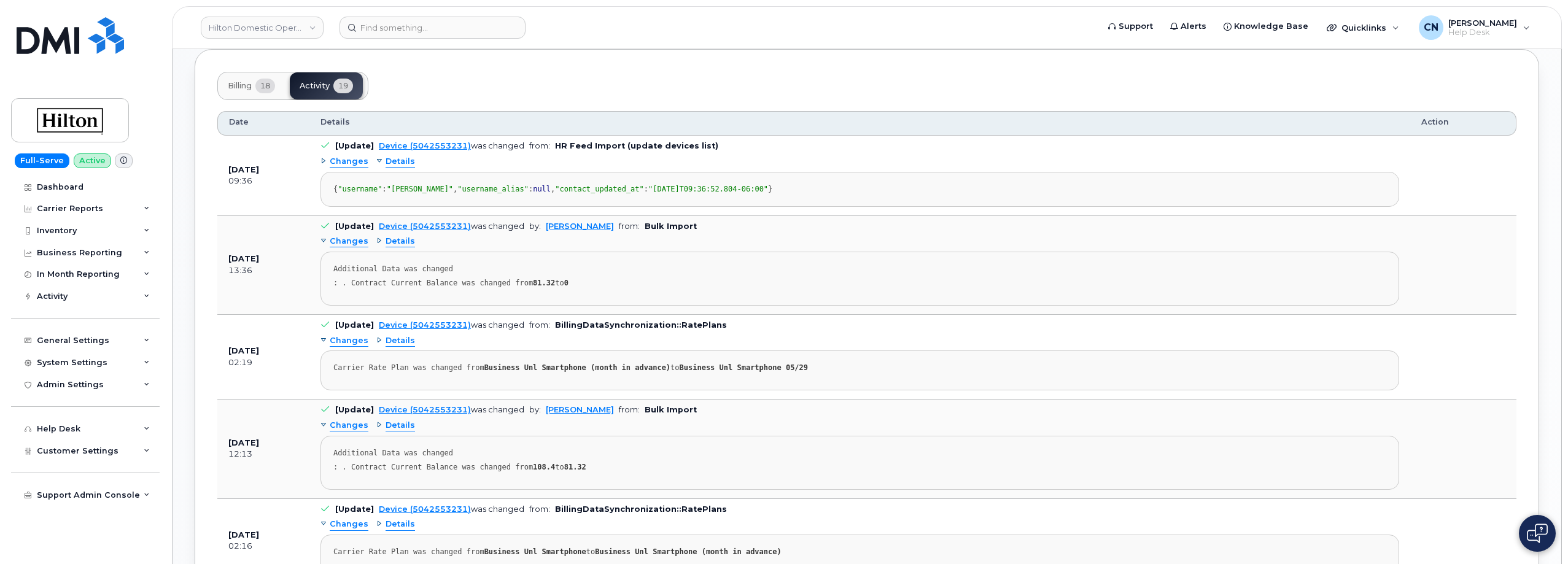
click at [409, 167] on span "Details" at bounding box center [400, 161] width 29 height 12
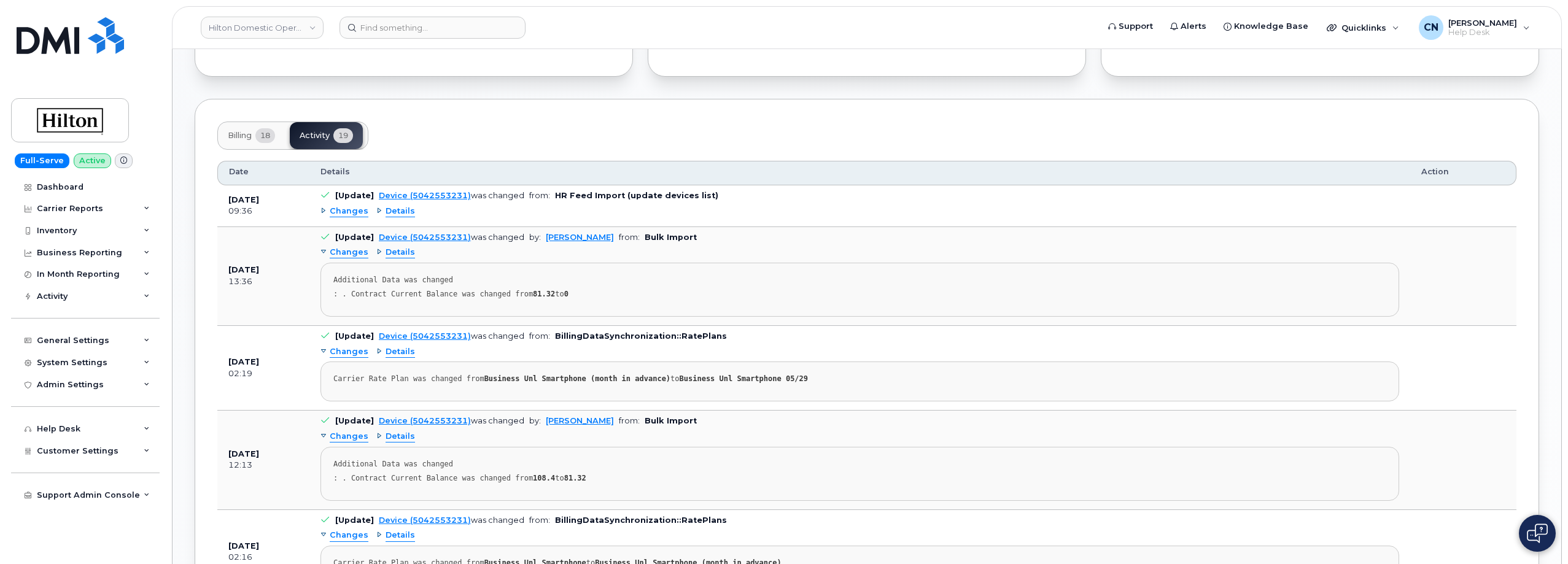
scroll to position [982, 0]
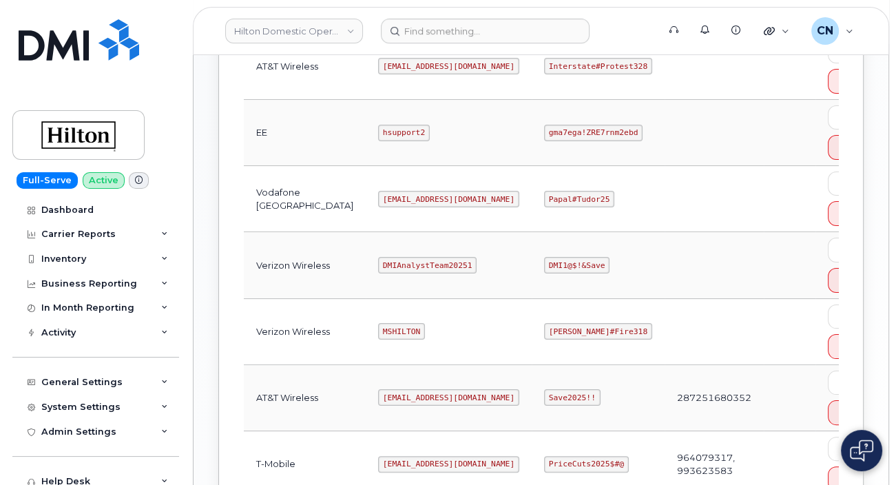
scroll to position [620, 0]
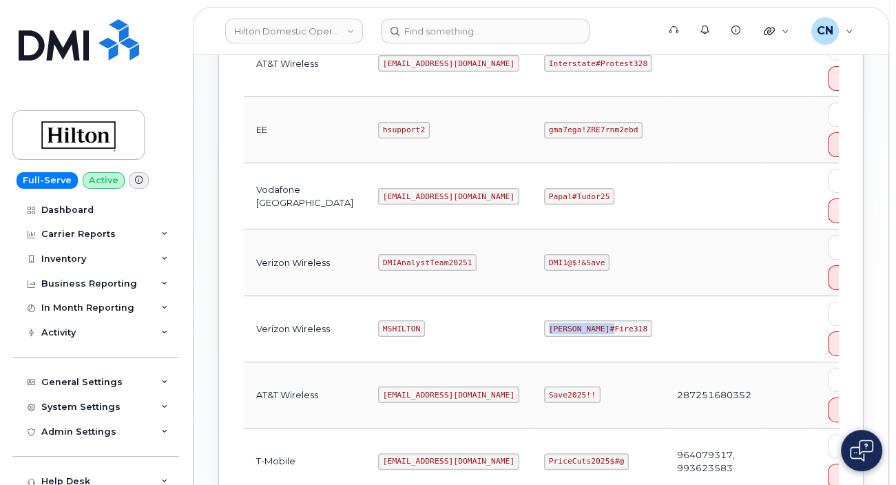
drag, startPoint x: 492, startPoint y: 322, endPoint x: 563, endPoint y: 327, distance: 71.8
click at [563, 327] on td "[PERSON_NAME]#Fire318" at bounding box center [598, 329] width 133 height 66
copy code "[PERSON_NAME]#Fire318"
